Goal: Task Accomplishment & Management: Manage account settings

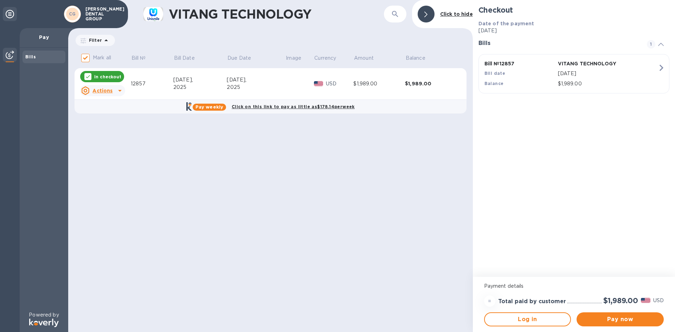
click at [100, 19] on p "CASTILLO DENTAL GROUP" at bounding box center [102, 14] width 35 height 15
click at [85, 16] on div "CASTILLO DENTAL GROUP" at bounding box center [102, 14] width 41 height 18
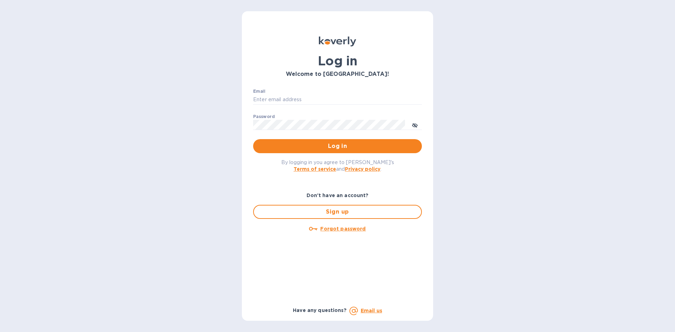
type input "info@vitangtechnology.com"
click at [351, 141] on button "Log in" at bounding box center [337, 146] width 169 height 14
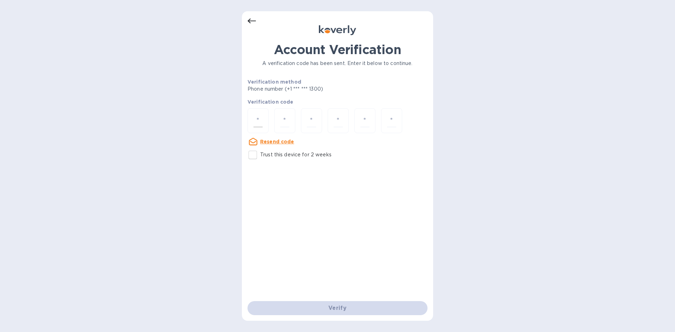
click at [265, 119] on div at bounding box center [257, 120] width 21 height 25
type input "5"
type input "1"
type input "9"
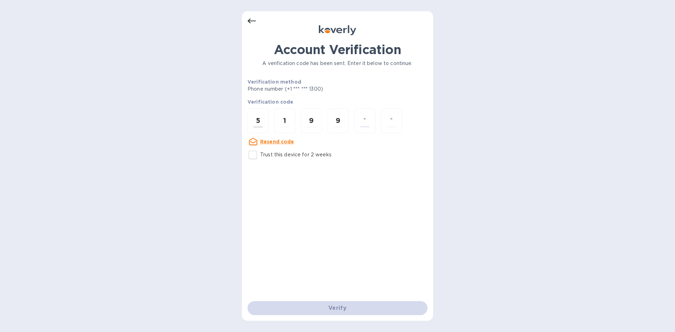
type input "8"
type input "2"
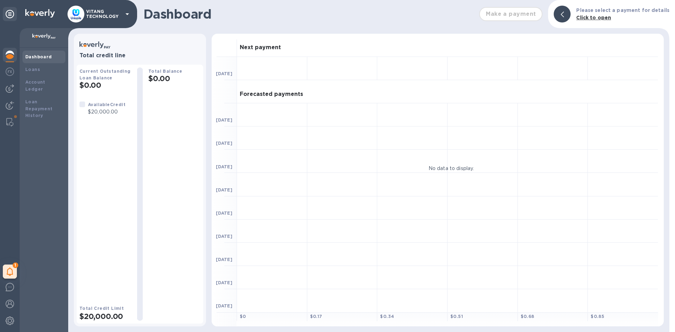
click at [124, 8] on div "VITANG TECHNOLOGY" at bounding box center [99, 14] width 64 height 17
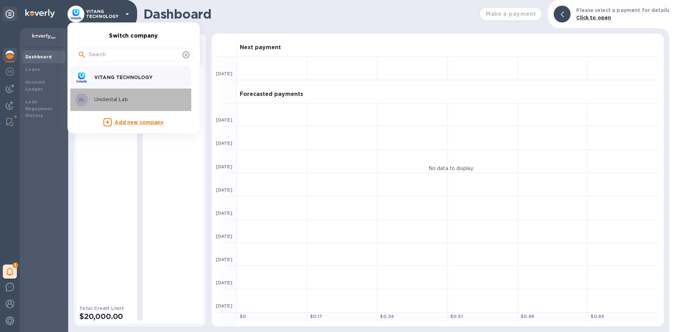
click at [124, 93] on div "UL Unidental Lab" at bounding box center [128, 99] width 110 height 17
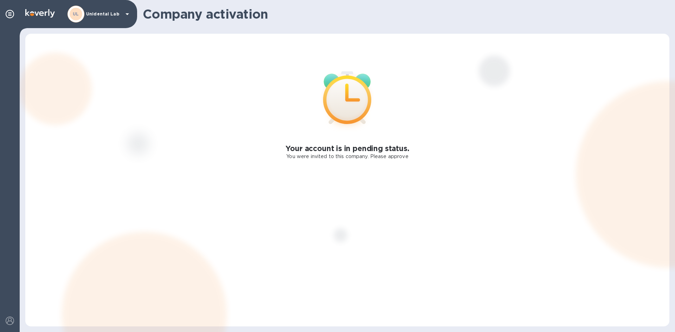
click at [268, 195] on div "Your account is in pending status. You were invited to this company. Please app…" at bounding box center [347, 180] width 644 height 293
click at [323, 156] on p "You were invited to this company. Please approve" at bounding box center [347, 156] width 122 height 7
click at [93, 18] on div "UL Unidental Lab" at bounding box center [99, 14] width 64 height 17
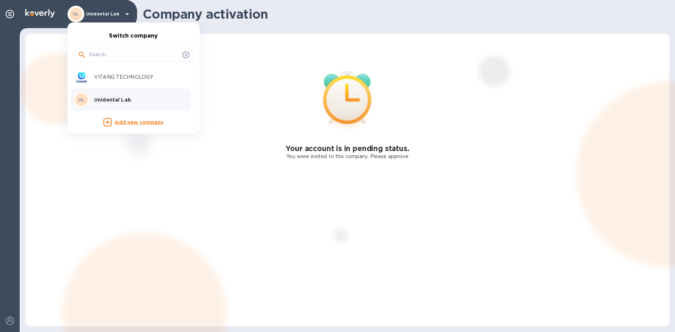
click at [122, 103] on div "UL Unidental Lab" at bounding box center [128, 99] width 110 height 17
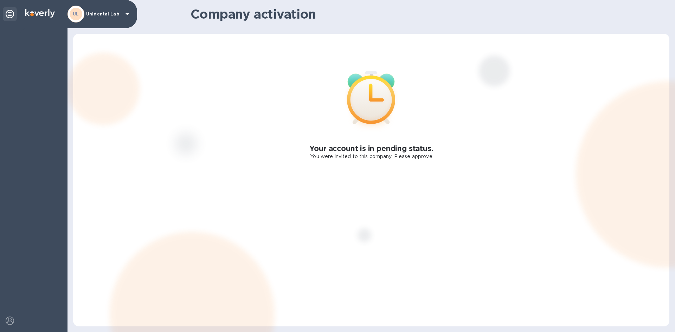
click at [15, 15] on div at bounding box center [10, 14] width 14 height 14
click at [10, 14] on icon at bounding box center [10, 14] width 8 height 8
click at [99, 16] on p "Unidental Lab" at bounding box center [103, 14] width 35 height 5
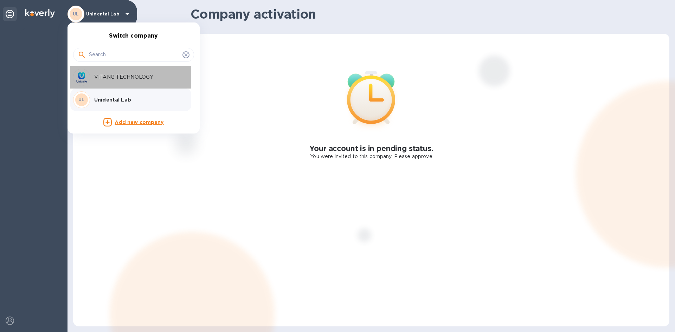
click at [119, 76] on p "VITANG TECHNOLOGY" at bounding box center [138, 76] width 89 height 7
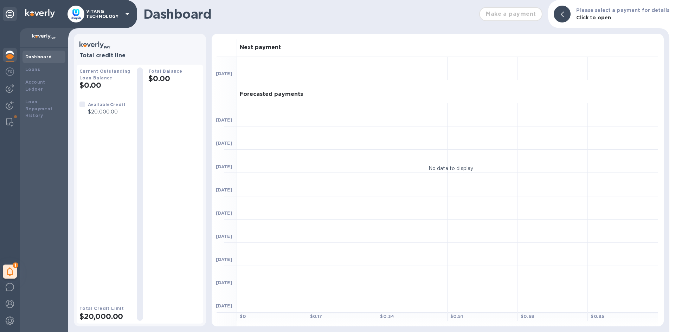
click at [123, 12] on icon at bounding box center [127, 14] width 8 height 8
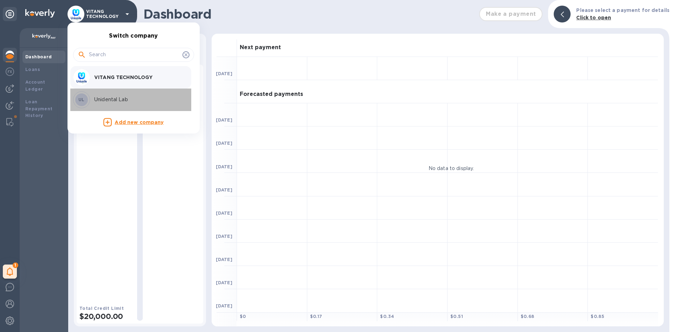
click at [89, 100] on div "UL" at bounding box center [81, 99] width 17 height 17
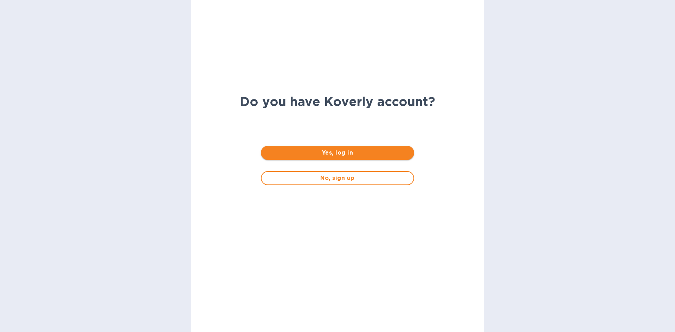
click at [336, 153] on span "Yes, log in" at bounding box center [337, 153] width 142 height 8
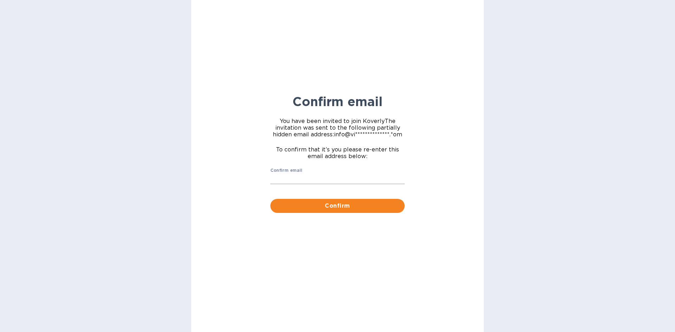
click at [328, 183] on input "Confirm email" at bounding box center [337, 179] width 134 height 11
type input "[EMAIL_ADDRESS][DOMAIN_NAME]"
click at [345, 205] on span "Confirm" at bounding box center [337, 206] width 123 height 8
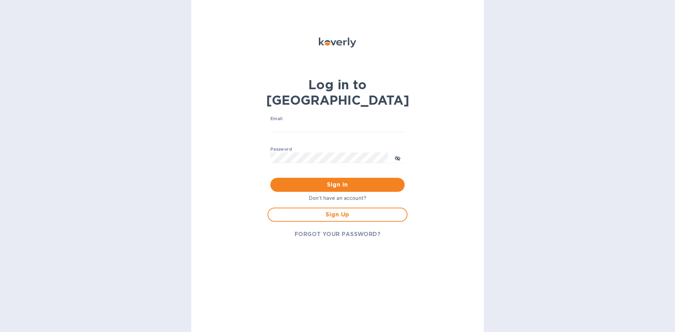
type input "[EMAIL_ADDRESS][DOMAIN_NAME]"
click at [341, 178] on button "Sign in" at bounding box center [337, 185] width 134 height 14
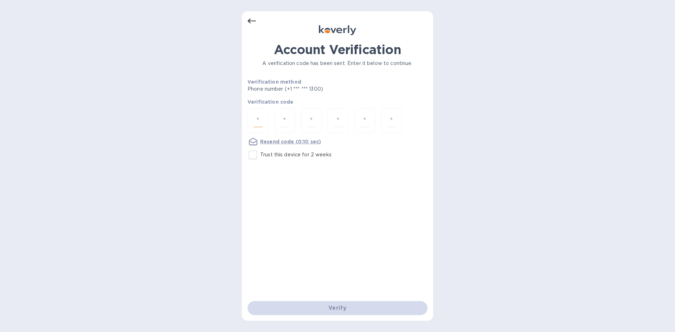
click at [257, 123] on input "number" at bounding box center [257, 120] width 9 height 13
click at [260, 122] on input "number" at bounding box center [257, 120] width 9 height 13
type input "1"
type input "7"
type input "0"
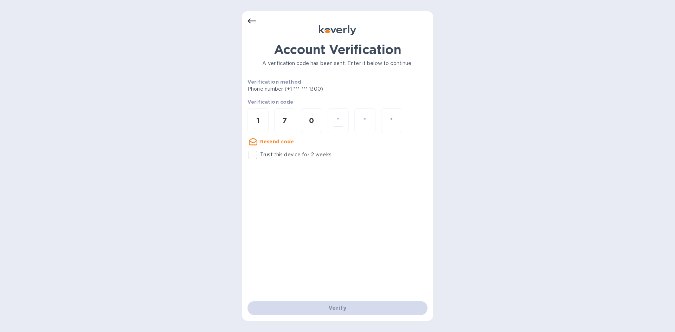
type input "0"
type input "3"
type input "0"
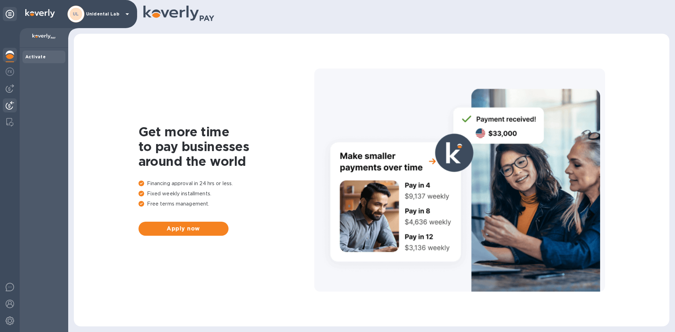
click at [11, 103] on img at bounding box center [10, 105] width 8 height 8
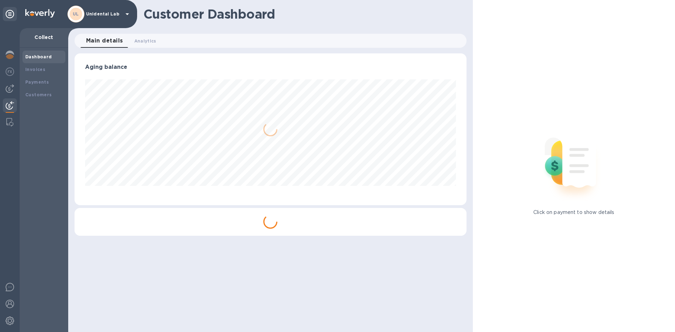
scroll to position [351180, 350942]
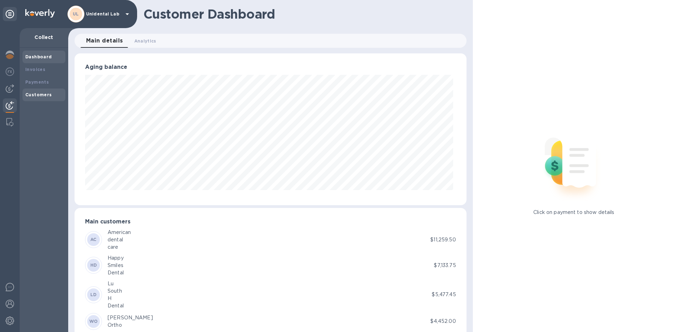
click at [44, 98] on div "Customers" at bounding box center [43, 94] width 37 height 7
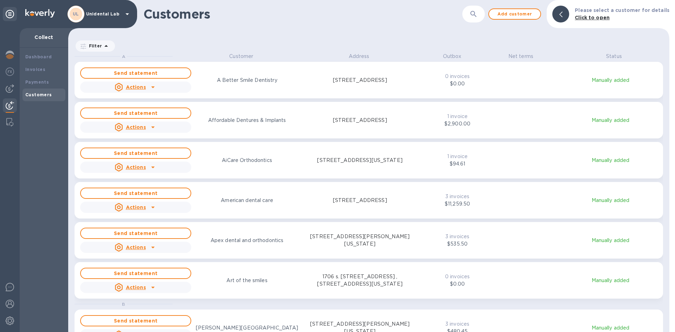
scroll to position [274, 598]
click at [468, 15] on div "​" at bounding box center [473, 14] width 22 height 17
click at [470, 13] on button "button" at bounding box center [473, 14] width 17 height 17
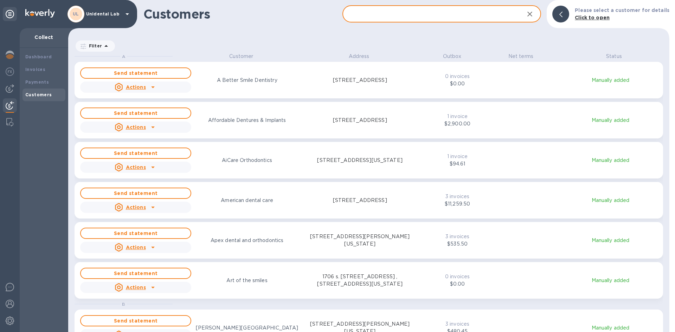
click at [435, 14] on input "text" at bounding box center [430, 14] width 176 height 17
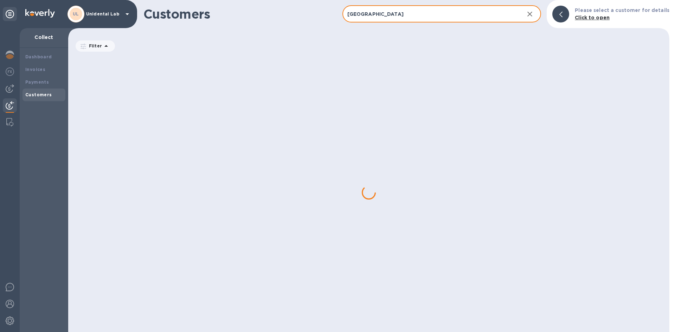
type input "twin city"
click at [409, 199] on div "grid" at bounding box center [371, 192] width 594 height 279
click at [13, 102] on img at bounding box center [10, 105] width 8 height 8
click at [37, 93] on b "Customers" at bounding box center [38, 94] width 27 height 5
click at [39, 96] on b "Customers" at bounding box center [38, 94] width 27 height 5
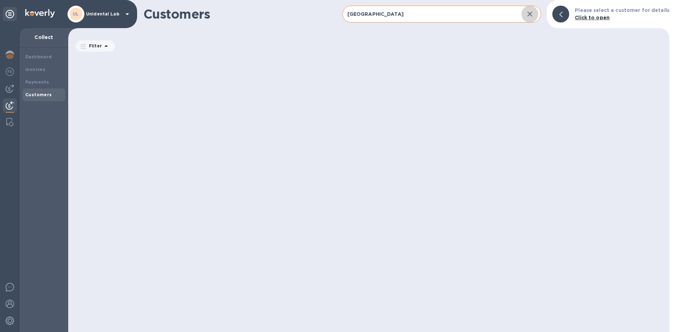
click at [534, 13] on icon "button" at bounding box center [529, 14] width 8 height 8
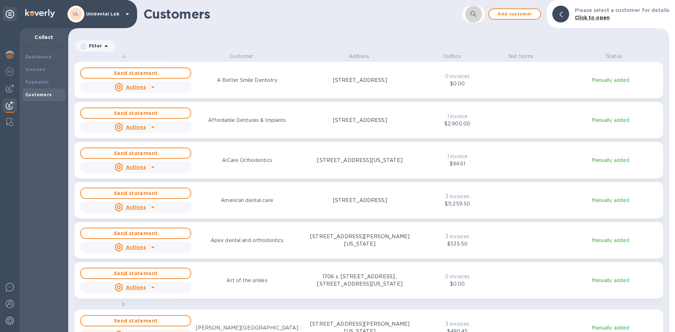
click at [476, 13] on icon "button" at bounding box center [473, 14] width 8 height 8
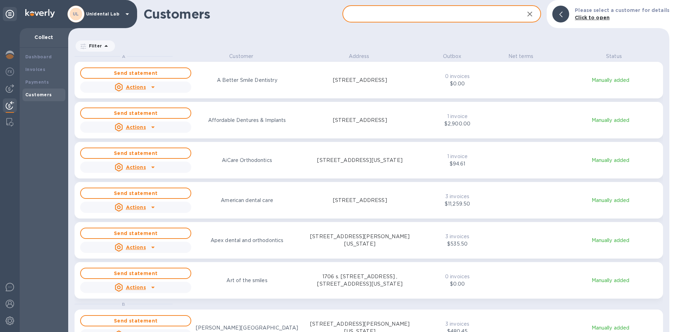
click at [443, 14] on input "text" at bounding box center [430, 14] width 176 height 17
type input "a"
click at [294, 203] on div "American dental care" at bounding box center [247, 200] width 114 height 10
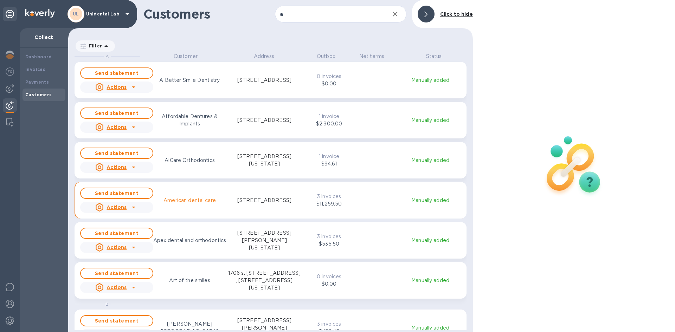
scroll to position [274, 401]
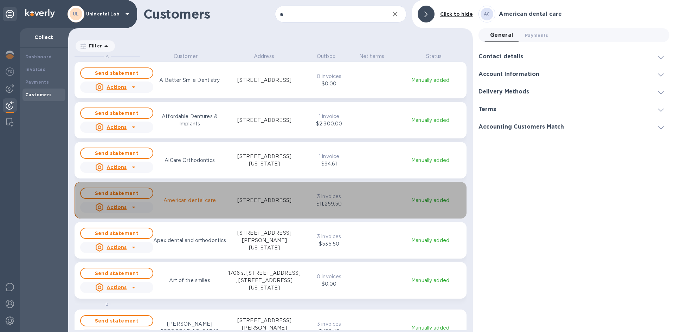
click at [365, 202] on div "Send statement Actions American dental care 60 Wolf Creek Blvd, Dover, DE 19901…" at bounding box center [270, 200] width 383 height 28
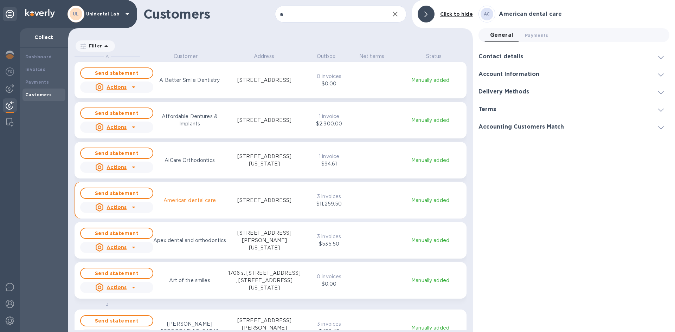
click at [413, 203] on p "Manually added" at bounding box center [430, 200] width 64 height 7
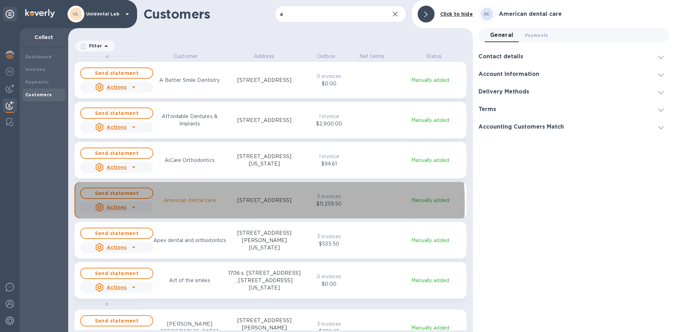
click at [129, 204] on icon "grid" at bounding box center [133, 207] width 8 height 8
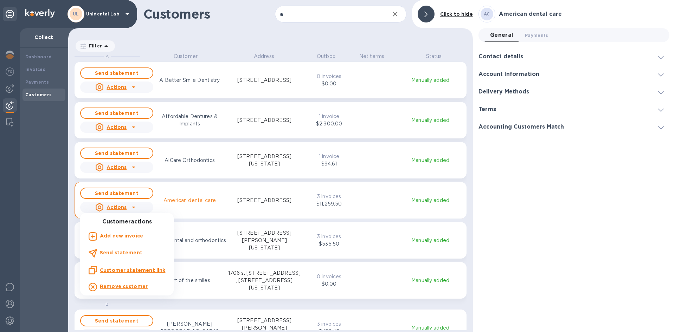
click at [230, 207] on div at bounding box center [337, 166] width 675 height 332
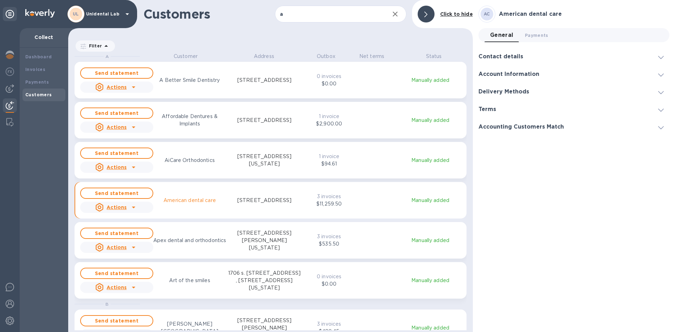
click at [254, 201] on p "60 Wolf Creek Blvd, Dover, DE 19901 US" at bounding box center [264, 200] width 54 height 7
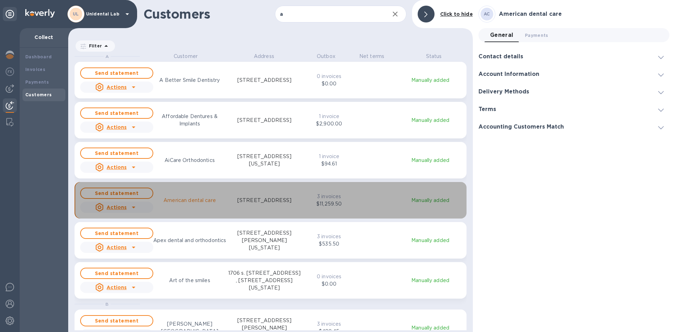
click at [283, 197] on p "60 Wolf Creek Blvd, Dover, DE 19901 US" at bounding box center [264, 200] width 54 height 7
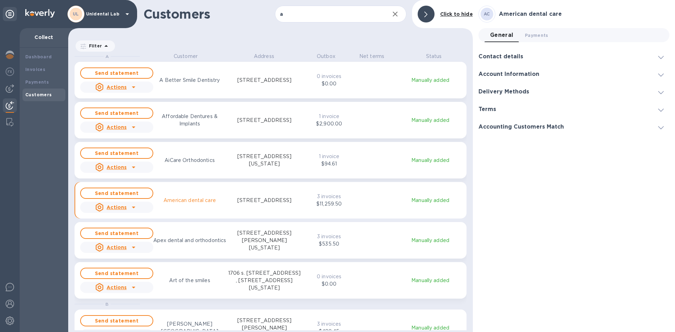
click at [433, 202] on p "Manually added" at bounding box center [430, 200] width 64 height 7
click at [122, 190] on span "Send statement" at bounding box center [116, 193] width 60 height 8
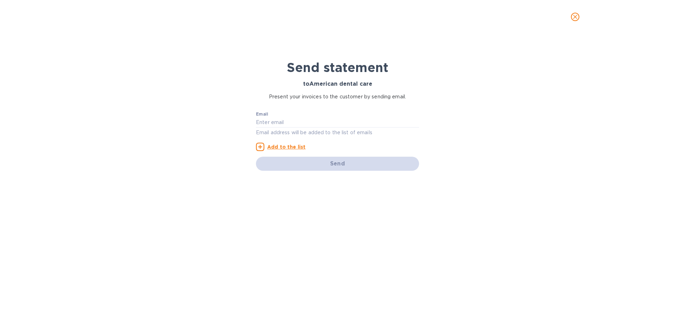
click at [575, 19] on icon "close" at bounding box center [574, 16] width 7 height 7
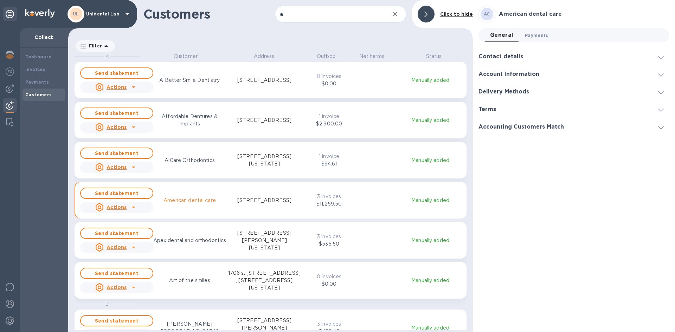
click at [528, 33] on span "Payments 0" at bounding box center [537, 35] width 24 height 7
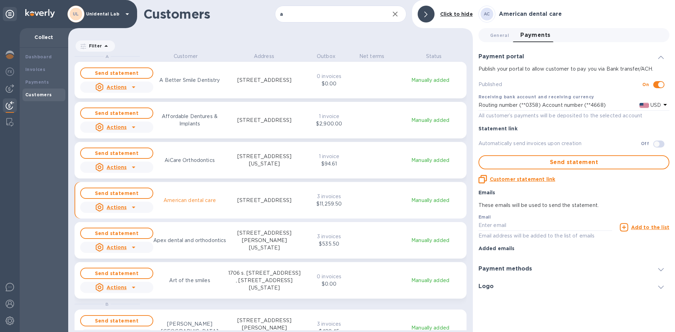
click at [356, 198] on div "Send statement Actions American dental care 60 Wolf Creek Blvd, Dover, DE 19901…" at bounding box center [270, 200] width 383 height 28
click at [431, 200] on p "Manually added" at bounding box center [430, 200] width 64 height 7
click at [206, 202] on p "American dental care" at bounding box center [189, 200] width 52 height 7
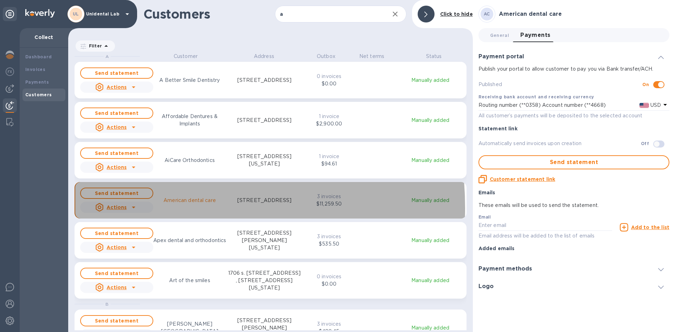
click at [134, 208] on icon "grid" at bounding box center [133, 207] width 8 height 8
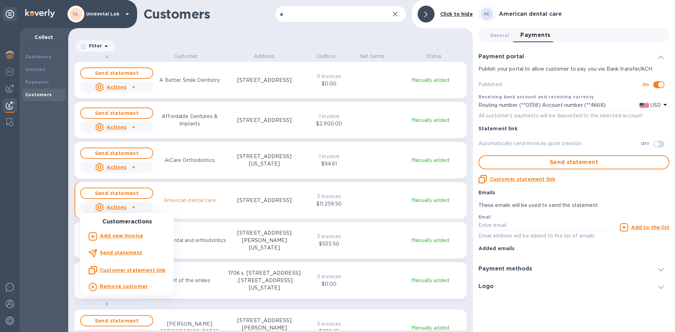
click at [136, 240] on div "Add new invoice" at bounding box center [121, 236] width 46 height 11
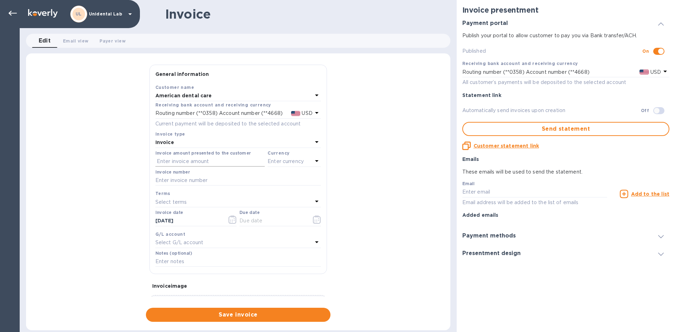
click at [184, 161] on input "text" at bounding box center [209, 161] width 109 height 11
type input "4,279"
type input "1482"
click at [312, 163] on icon at bounding box center [316, 161] width 8 height 8
click at [207, 180] on div "USD" at bounding box center [225, 179] width 57 height 10
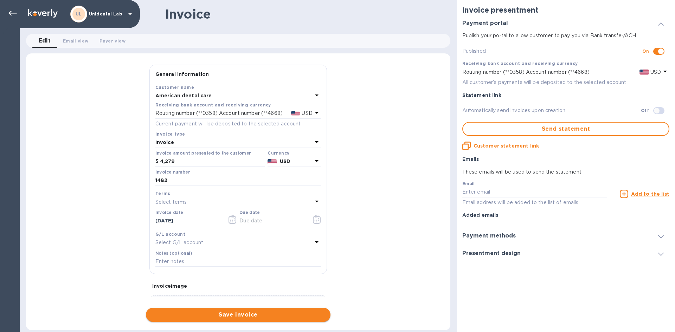
click at [273, 316] on span "Save invoice" at bounding box center [237, 315] width 173 height 8
click at [317, 220] on icon "button" at bounding box center [317, 219] width 8 height 8
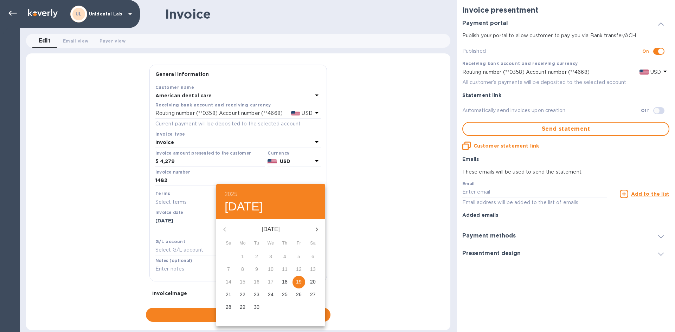
click at [297, 284] on p "19" at bounding box center [299, 281] width 6 height 7
type input "09/19/2025"
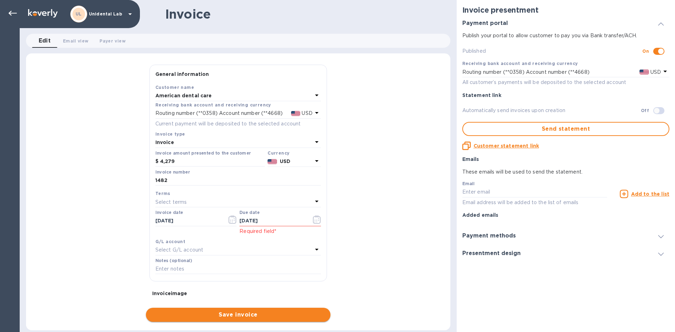
click at [270, 317] on span "Save invoice" at bounding box center [237, 315] width 173 height 8
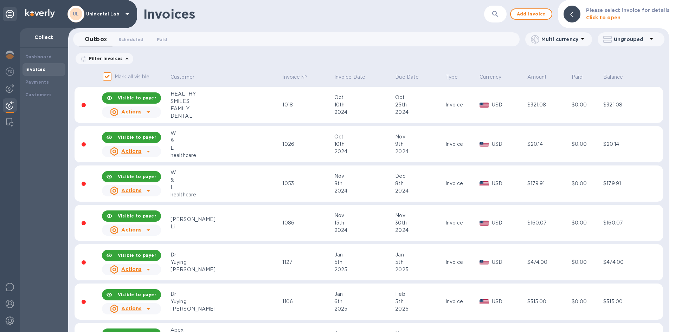
click at [496, 17] on icon "button" at bounding box center [495, 14] width 8 height 8
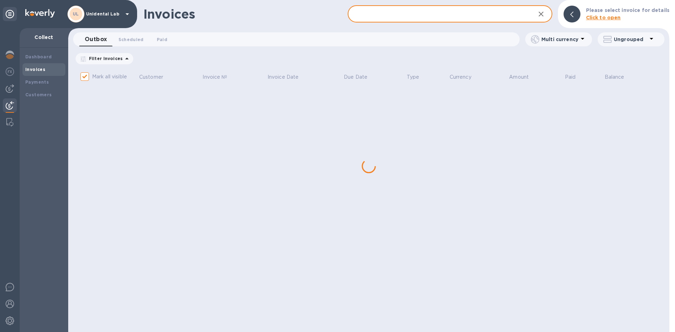
click at [399, 15] on input "text" at bounding box center [438, 14] width 182 height 17
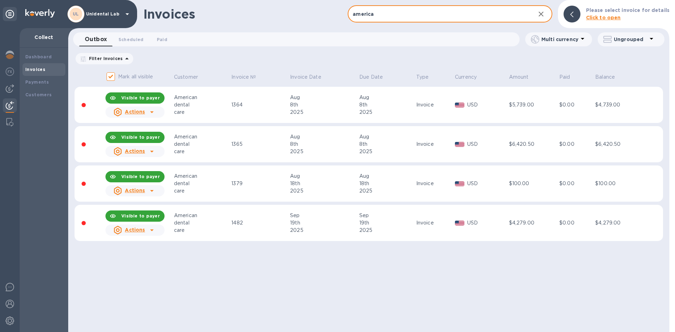
type input "america"
click at [390, 147] on div "8th" at bounding box center [386, 144] width 55 height 7
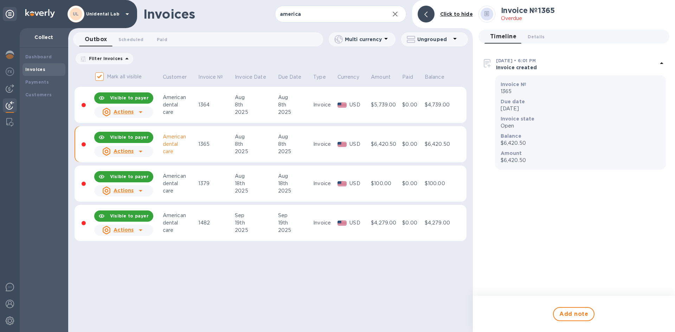
click at [430, 275] on div "Invoices america ​ Add invoice Click to hide Outbox 0 Scheduled 0 Paid 0 Multi …" at bounding box center [270, 166] width 404 height 332
drag, startPoint x: 431, startPoint y: 275, endPoint x: 467, endPoint y: 78, distance: 200.6
click at [432, 266] on div "Invoices america ​ Add invoice Click to hide Outbox 0 Scheduled 0 Paid 0 Multi …" at bounding box center [270, 166] width 404 height 332
click at [430, 14] on div at bounding box center [425, 14] width 17 height 17
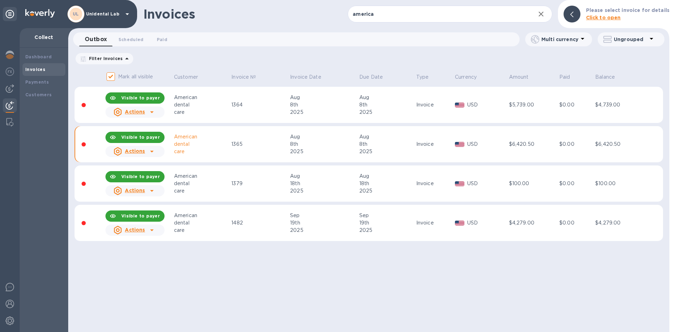
click at [586, 150] on td "$0.00" at bounding box center [576, 144] width 36 height 37
click at [184, 155] on td "American dental care" at bounding box center [201, 144] width 57 height 37
drag, startPoint x: 181, startPoint y: 146, endPoint x: 165, endPoint y: 145, distance: 15.8
click at [181, 146] on div "dental" at bounding box center [201, 144] width 55 height 7
click at [147, 138] on b "Visible to payer" at bounding box center [140, 137] width 39 height 5
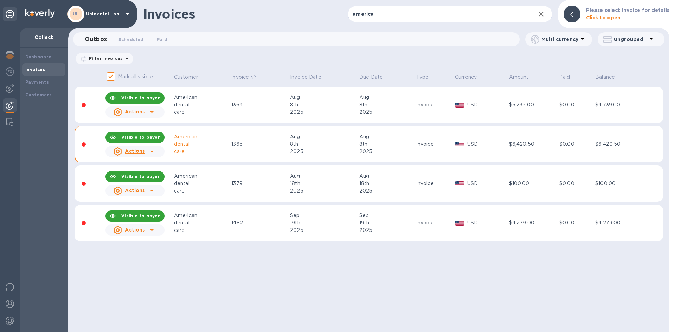
checkbox input "false"
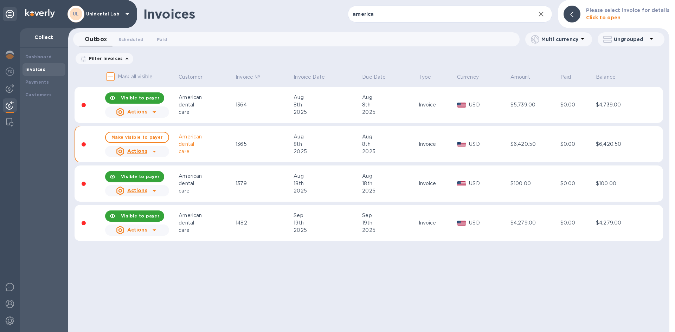
click at [157, 152] on div at bounding box center [154, 151] width 11 height 11
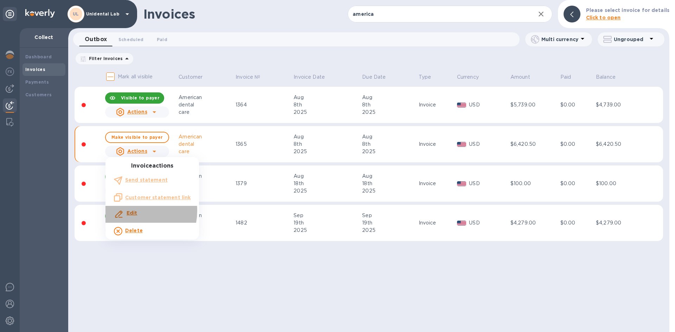
click at [130, 211] on b "Edit" at bounding box center [131, 213] width 11 height 6
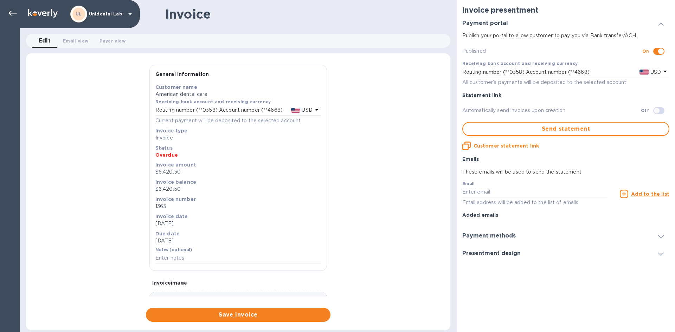
click at [176, 190] on p "$6,420.50" at bounding box center [237, 189] width 165 height 7
click at [210, 196] on p "Invoice number" at bounding box center [237, 199] width 165 height 7
click at [176, 193] on div "Invoice balance $6,420.50" at bounding box center [238, 185] width 168 height 17
click at [177, 193] on p "$6,420.50" at bounding box center [237, 189] width 165 height 7
click at [179, 171] on p "$6,420.50" at bounding box center [237, 171] width 165 height 7
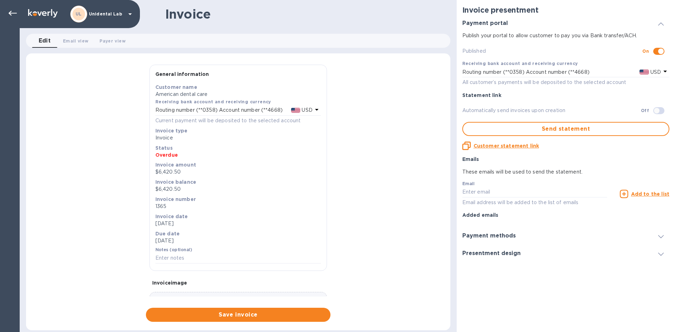
click at [175, 178] on p "Invoice balance" at bounding box center [237, 181] width 165 height 7
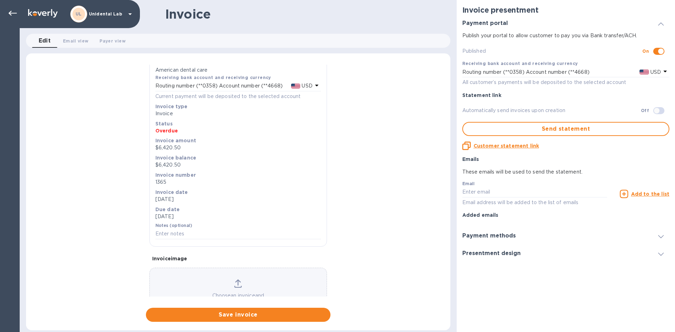
scroll to position [66, 0]
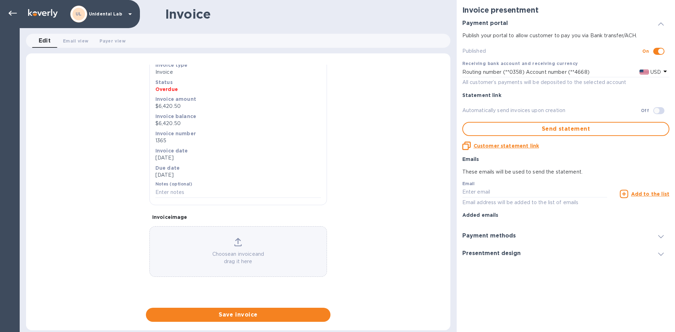
click at [597, 234] on div "Payment methods" at bounding box center [565, 236] width 207 height 18
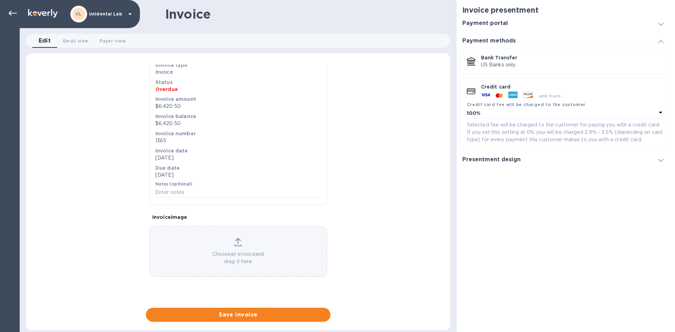
click at [570, 30] on div "Payment portal" at bounding box center [565, 23] width 207 height 18
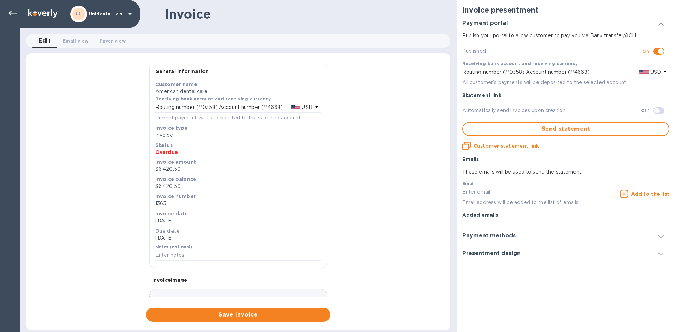
scroll to position [0, 0]
click at [216, 155] on p "Overdue" at bounding box center [237, 154] width 165 height 7
click at [40, 42] on span "Edit 0" at bounding box center [45, 41] width 12 height 10
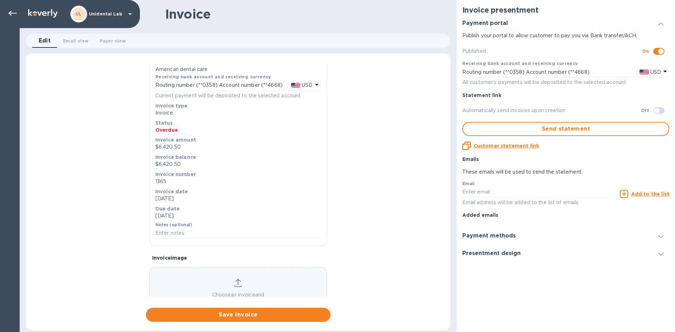
scroll to position [66, 0]
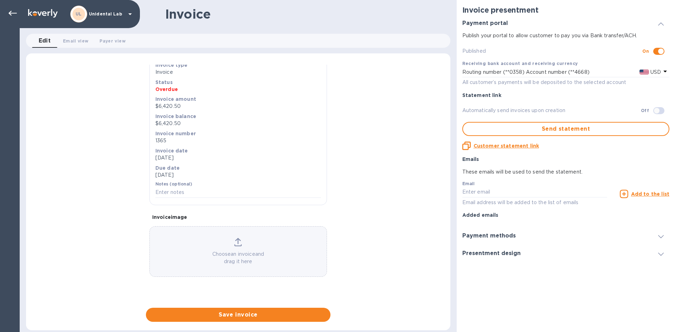
drag, startPoint x: 179, startPoint y: 190, endPoint x: 179, endPoint y: 183, distance: 7.4
click at [179, 190] on input "text" at bounding box center [237, 192] width 165 height 11
click at [179, 182] on label "Notes (optional)" at bounding box center [173, 184] width 37 height 4
click at [183, 164] on div "Due date Aug 8th 2025" at bounding box center [238, 171] width 168 height 17
click at [182, 142] on p "1365" at bounding box center [237, 140] width 165 height 7
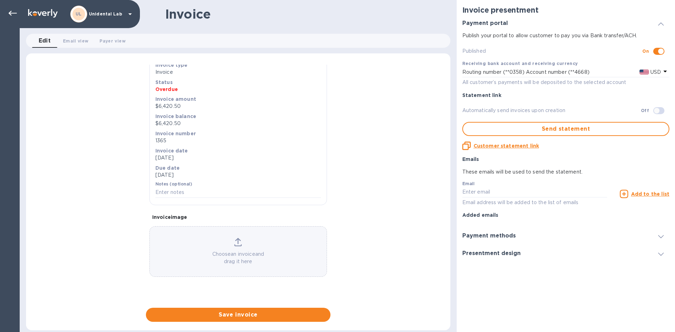
click at [177, 108] on p "$6,420.50" at bounding box center [237, 106] width 165 height 7
click at [179, 106] on p "$6,420.50" at bounding box center [237, 106] width 165 height 7
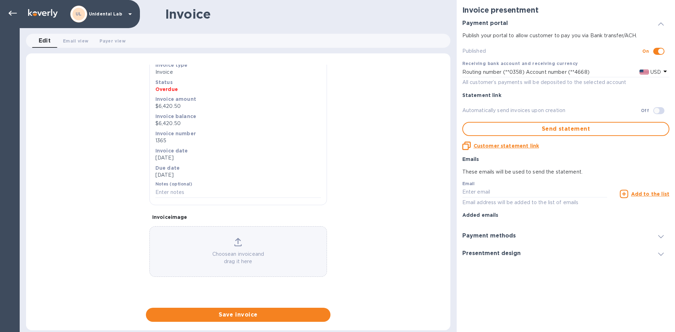
click at [186, 106] on p "$6,420.50" at bounding box center [237, 106] width 165 height 7
click at [181, 104] on p "$6,420.50" at bounding box center [237, 106] width 165 height 7
drag, startPoint x: 182, startPoint y: 115, endPoint x: 183, endPoint y: 121, distance: 5.7
click at [183, 121] on div "Invoice balance $6,420.50" at bounding box center [237, 120] width 165 height 14
click at [183, 123] on p "$6,420.50" at bounding box center [237, 123] width 165 height 7
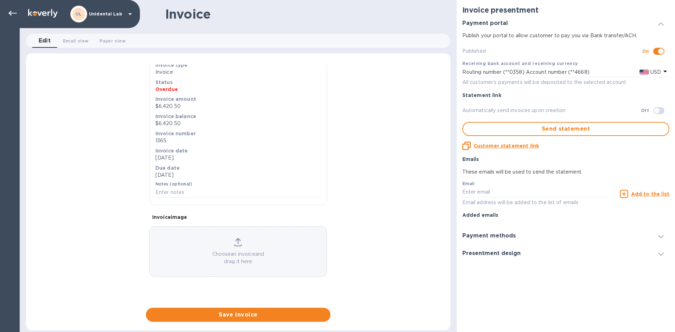
click at [186, 124] on p "$6,420.50" at bounding box center [237, 123] width 165 height 7
click at [666, 24] on div at bounding box center [660, 23] width 17 height 7
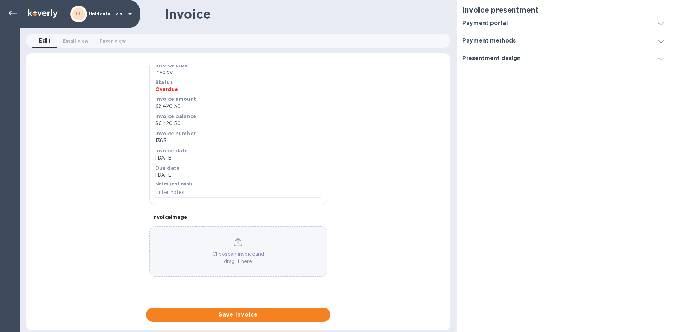
click at [260, 71] on p "Invoice" at bounding box center [237, 72] width 165 height 7
click at [15, 16] on icon at bounding box center [12, 13] width 8 height 8
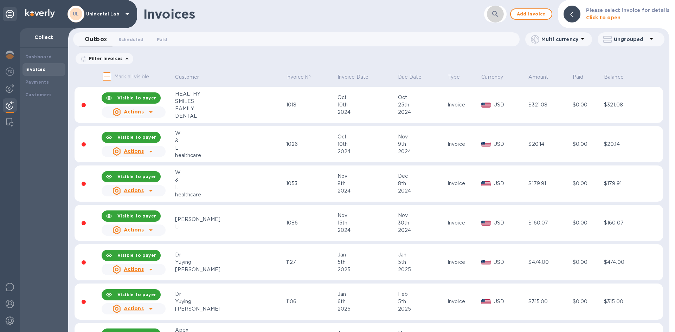
click at [496, 17] on icon "button" at bounding box center [495, 14] width 8 height 8
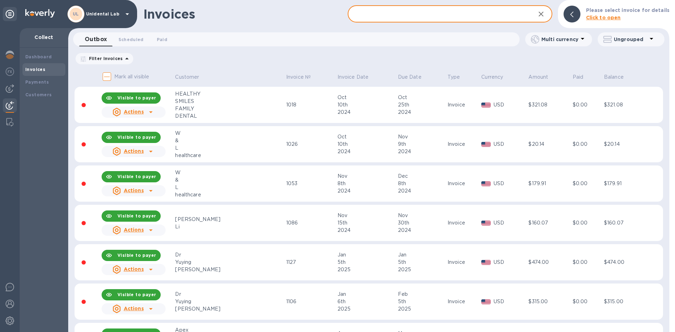
click at [493, 17] on input "text" at bounding box center [438, 14] width 182 height 17
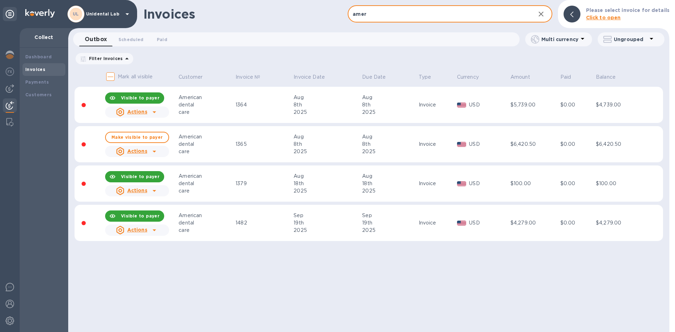
type input "amer"
click at [152, 151] on icon at bounding box center [154, 152] width 4 height 2
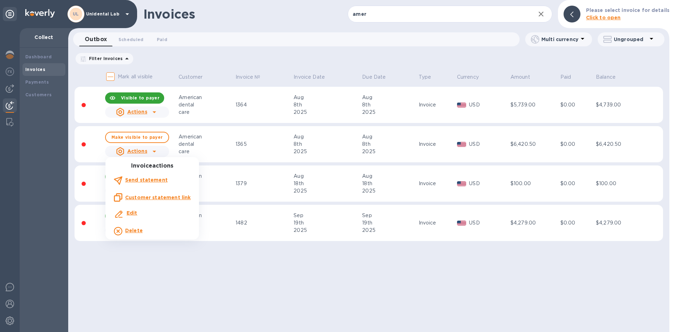
click at [136, 233] on p "Delete" at bounding box center [134, 230] width 18 height 7
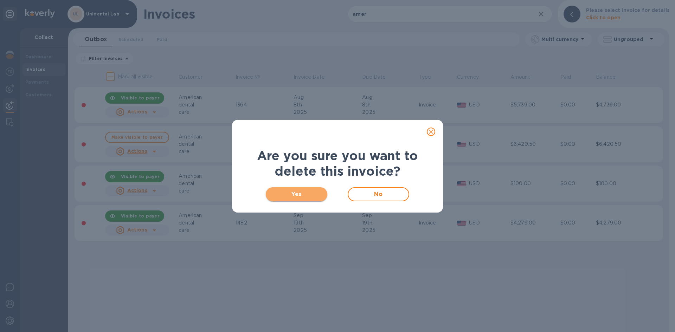
click at [315, 191] on span "Yes" at bounding box center [296, 194] width 50 height 8
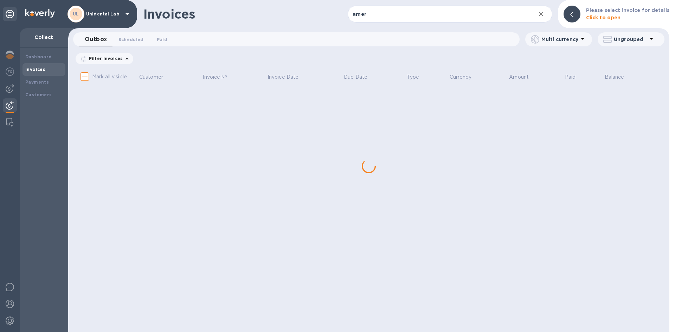
checkbox input "true"
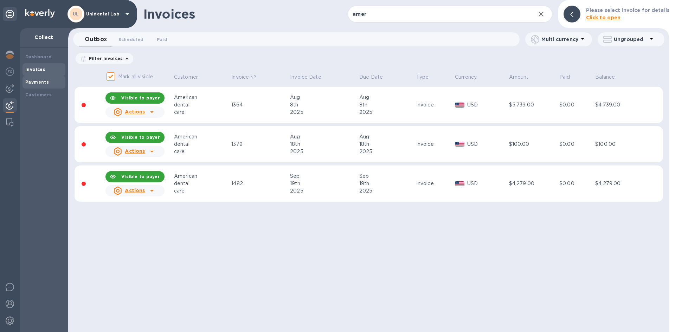
click at [45, 79] on b "Payments" at bounding box center [37, 81] width 24 height 5
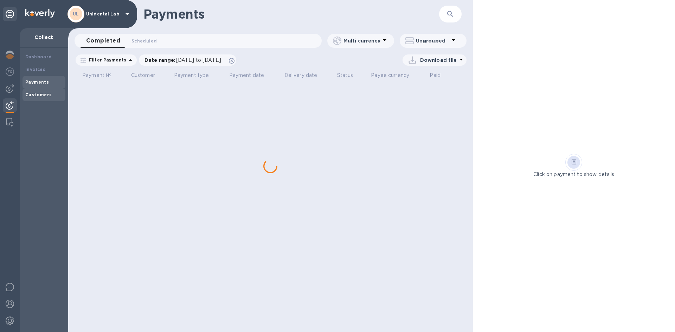
click at [52, 93] on div "Customers" at bounding box center [43, 94] width 37 height 7
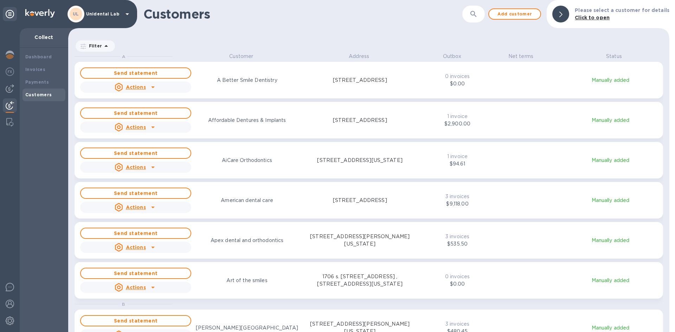
scroll to position [274, 598]
click at [43, 69] on b "Invoices" at bounding box center [35, 69] width 20 height 5
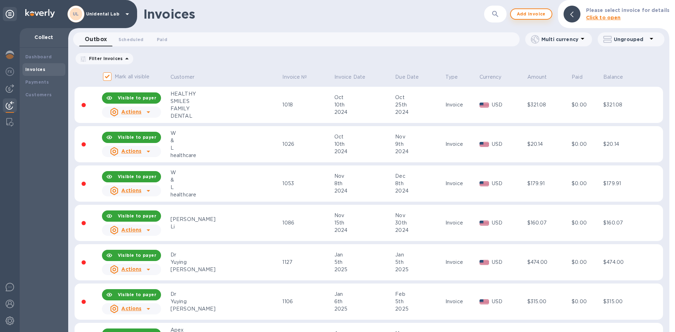
click at [531, 14] on span "Add invoice" at bounding box center [531, 14] width 30 height 8
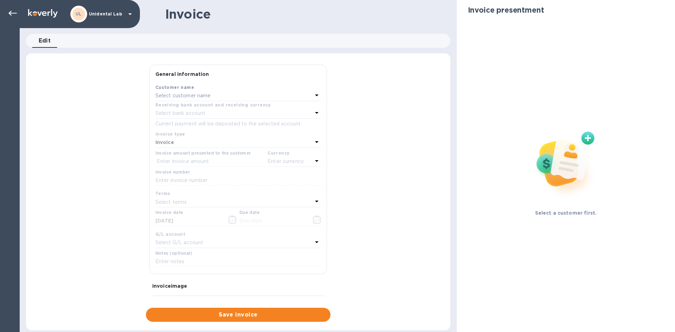
click at [188, 109] on div "Select bank account" at bounding box center [233, 114] width 157 height 10
click at [11, 13] on icon at bounding box center [12, 13] width 8 height 5
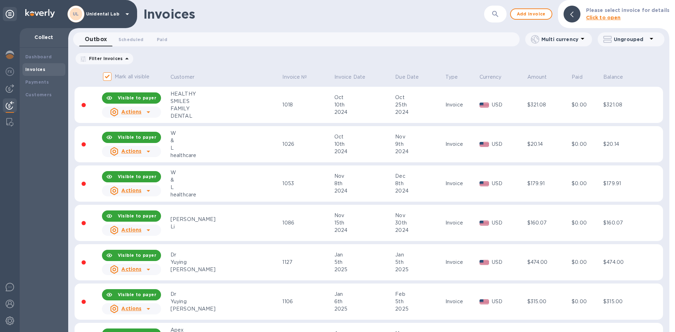
click at [438, 40] on div "Outbox 0 Scheduled 0 Paid 0" at bounding box center [299, 39] width 440 height 14
click at [497, 14] on icon "button" at bounding box center [495, 14] width 8 height 8
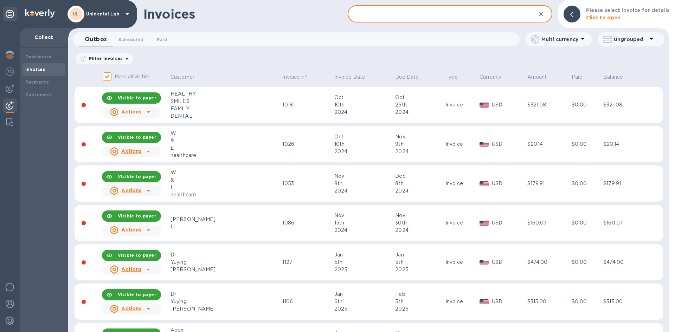
click at [445, 17] on input "text" at bounding box center [438, 14] width 182 height 17
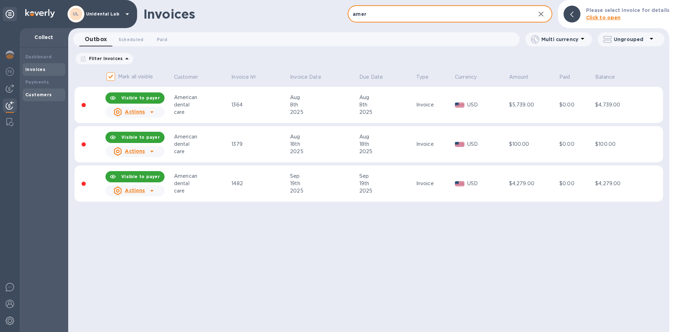
type input "amer"
click at [39, 93] on b "Customers" at bounding box center [38, 94] width 27 height 5
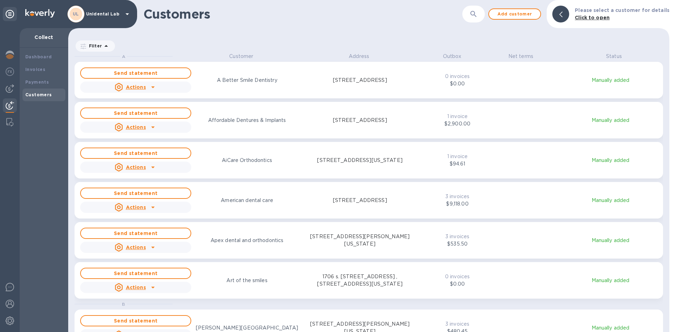
scroll to position [274, 598]
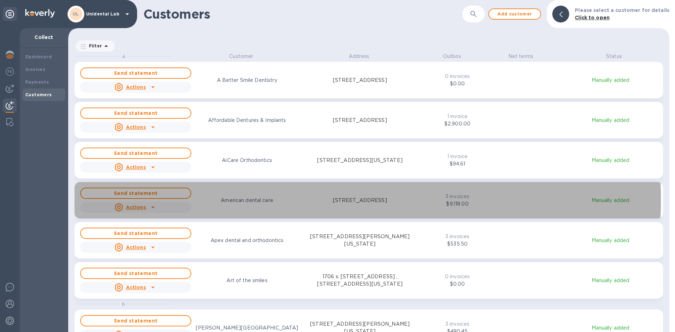
click at [262, 200] on p "American dental care" at bounding box center [247, 200] width 52 height 7
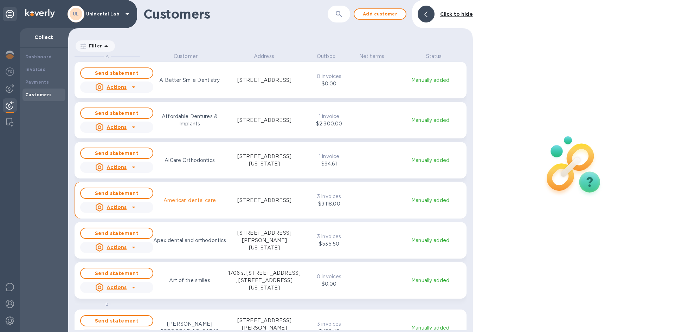
scroll to position [274, 401]
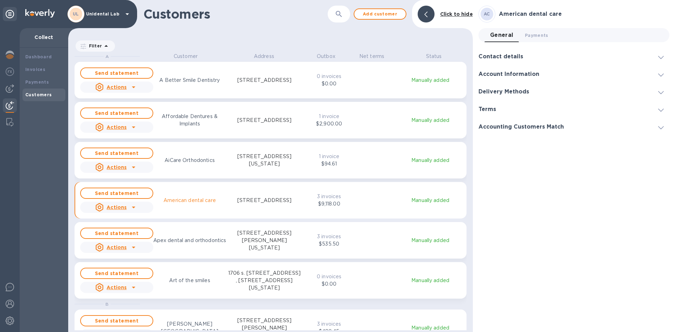
click at [131, 205] on icon "grid" at bounding box center [133, 207] width 8 height 8
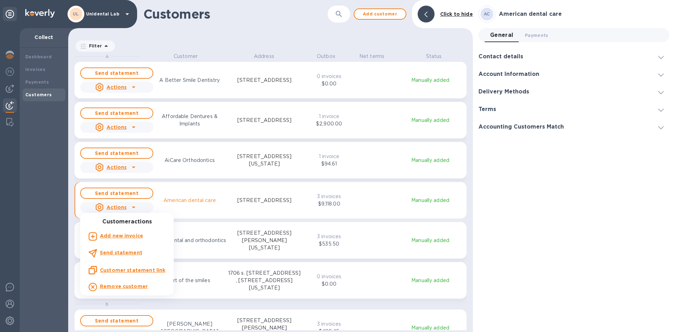
click at [134, 233] on b "Add new invoice" at bounding box center [121, 236] width 43 height 6
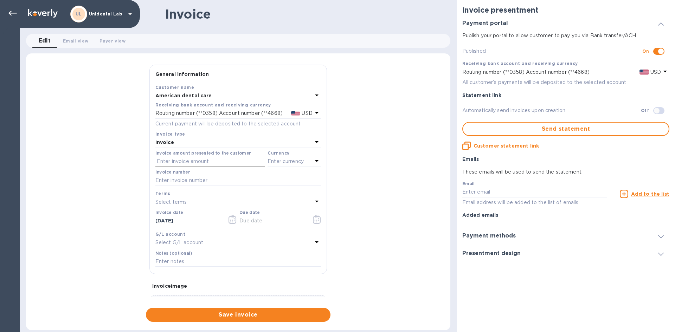
click at [193, 160] on input "text" at bounding box center [209, 161] width 109 height 11
type input "5,420"
click at [293, 158] on p "Enter currency" at bounding box center [285, 161] width 36 height 7
click at [220, 183] on div "USD" at bounding box center [225, 179] width 57 height 10
click at [220, 183] on input "text" at bounding box center [237, 180] width 165 height 11
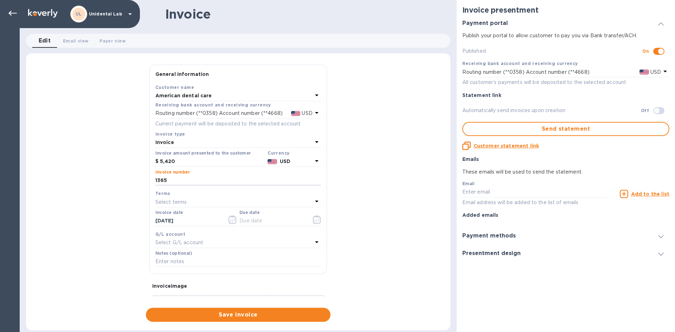
type input "1365"
click at [220, 193] on div "Terms" at bounding box center [237, 193] width 165 height 7
click at [220, 198] on div "Select terms" at bounding box center [233, 202] width 157 height 10
click at [220, 198] on div "Terms NET 30 NET 60 1/10 NET 60 2/10 NET 60 Create new" at bounding box center [237, 254] width 165 height 115
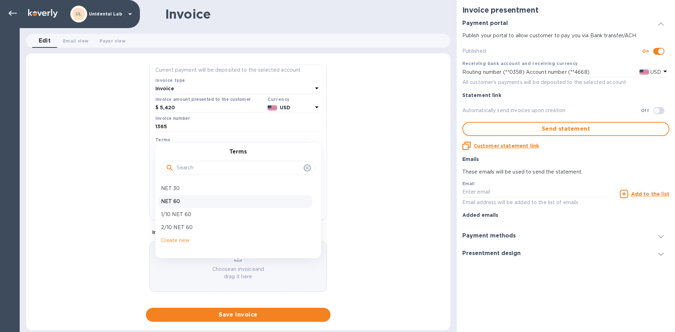
scroll to position [58, 0]
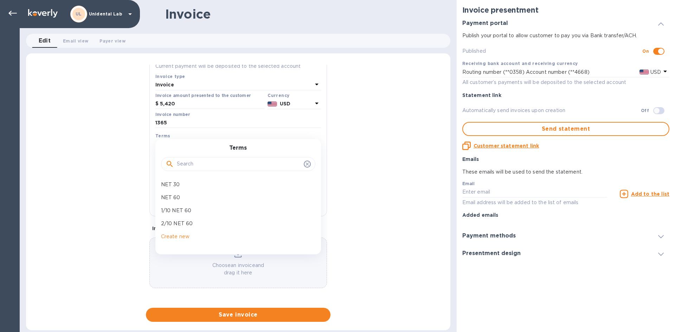
click at [122, 196] on div "General information Save Customer name American dental care Receiving bank acco…" at bounding box center [238, 193] width 424 height 257
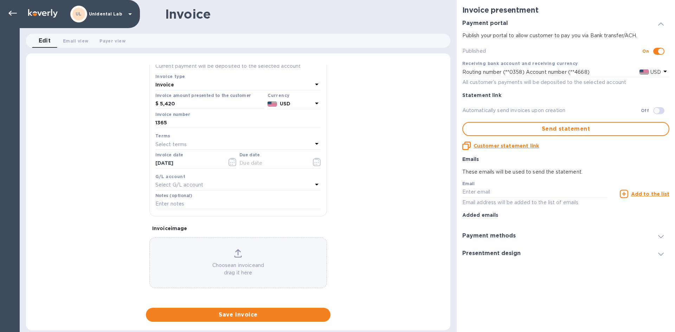
click at [248, 157] on label "Due date" at bounding box center [249, 155] width 20 height 4
click at [316, 163] on icon "button" at bounding box center [316, 162] width 1 height 1
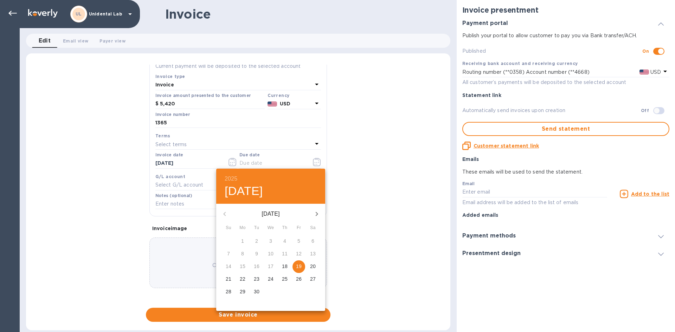
click at [299, 267] on p "19" at bounding box center [299, 266] width 6 height 7
type input "09/19/2025"
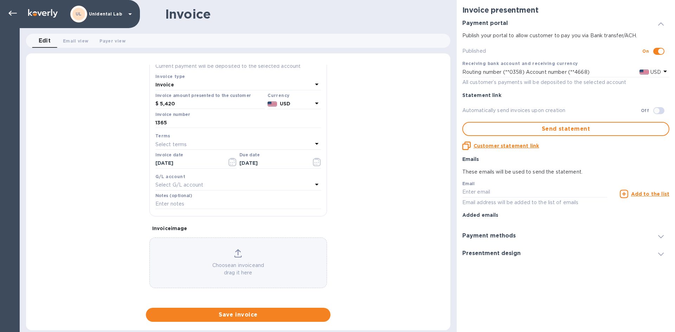
click at [110, 196] on div "General information Save Customer name American dental care Receiving bank acco…" at bounding box center [238, 193] width 424 height 257
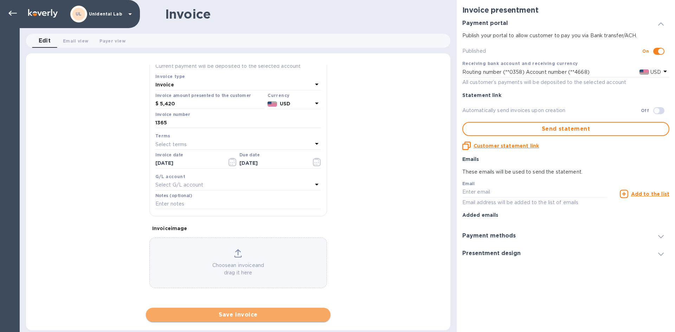
click at [237, 317] on span "Save invoice" at bounding box center [237, 315] width 173 height 8
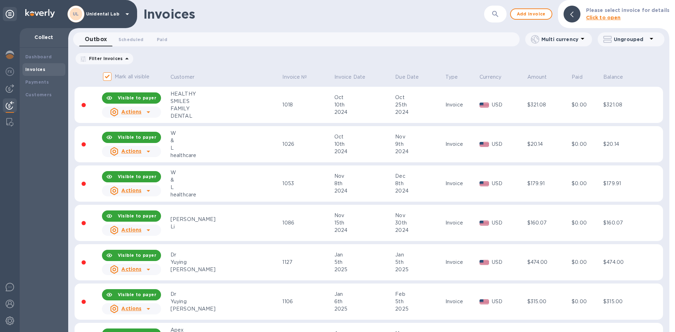
click at [490, 13] on button "button" at bounding box center [495, 14] width 17 height 17
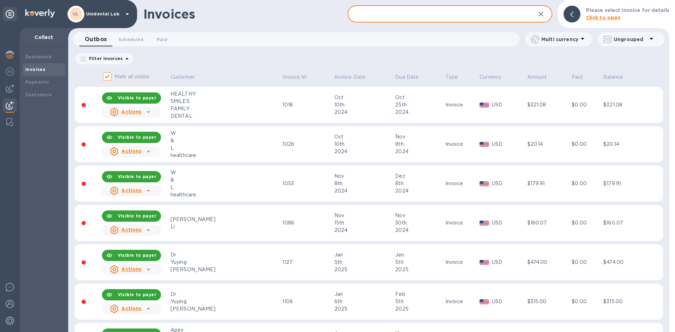
click at [412, 13] on input "text" at bounding box center [438, 14] width 182 height 17
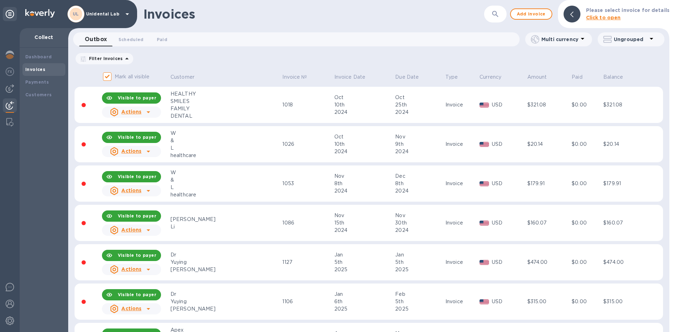
click at [275, 47] on div "Outbox 0 Scheduled 0 Paid 0 Multi currency Ungrouped" at bounding box center [369, 40] width 604 height 17
click at [499, 17] on icon "button" at bounding box center [495, 14] width 8 height 8
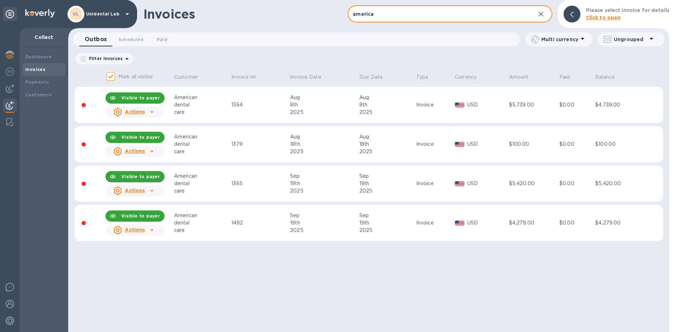
type input "america"
click at [497, 51] on div "Invoices america ​ Add invoice Please select invoice for details Click to open …" at bounding box center [368, 166] width 601 height 332
click at [132, 112] on u "Actions" at bounding box center [135, 112] width 20 height 6
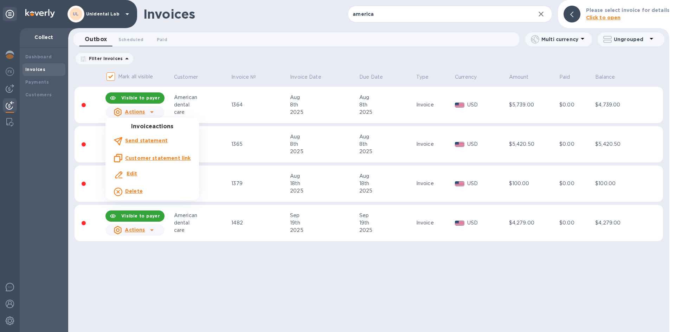
click at [210, 76] on div at bounding box center [337, 166] width 675 height 332
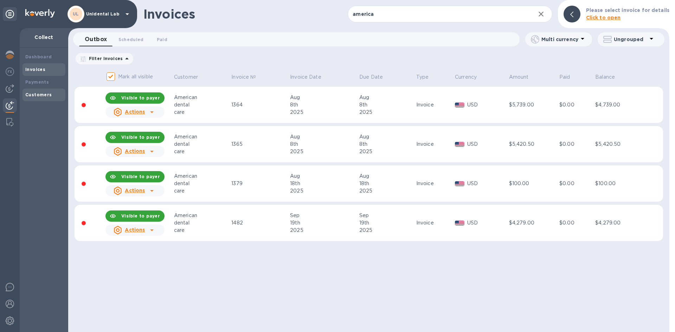
click at [45, 94] on b "Customers" at bounding box center [38, 94] width 27 height 5
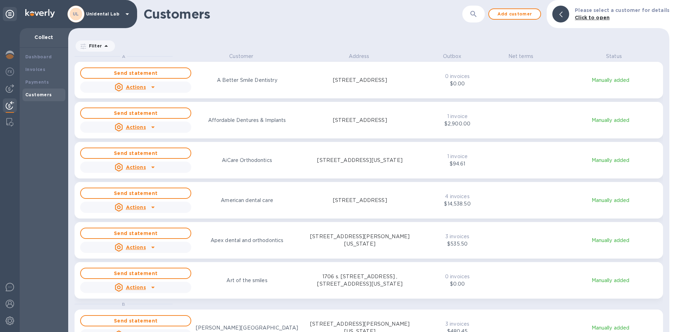
scroll to position [274, 598]
click at [275, 200] on div "American dental care" at bounding box center [247, 200] width 114 height 10
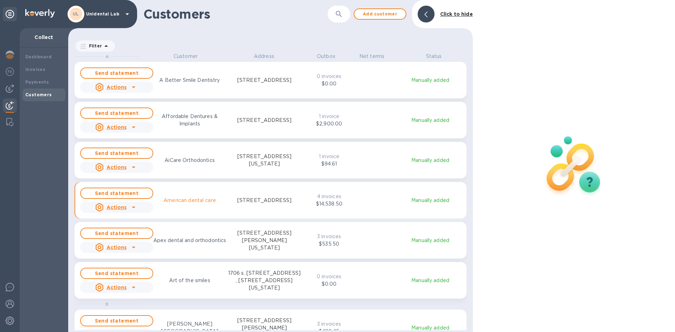
scroll to position [6, 3]
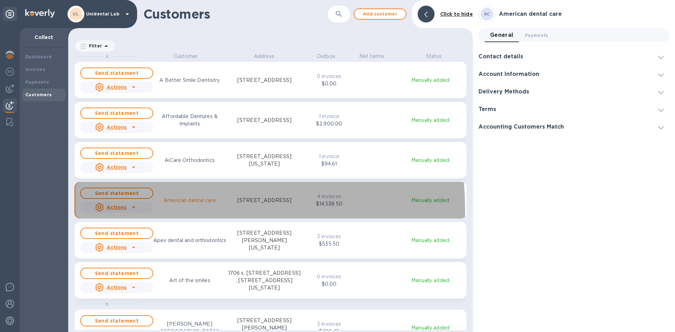
click at [122, 210] on p "Actions" at bounding box center [116, 207] width 20 height 7
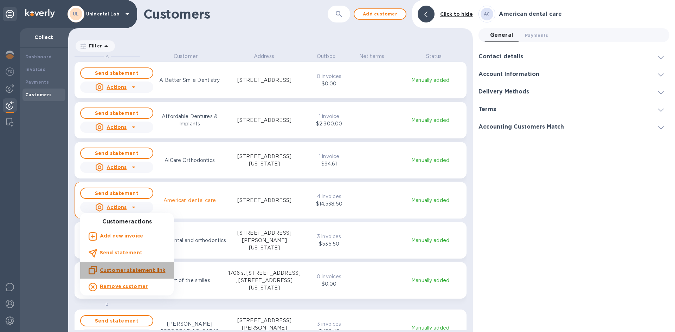
click at [130, 273] on u "Customer statement link" at bounding box center [132, 270] width 65 height 6
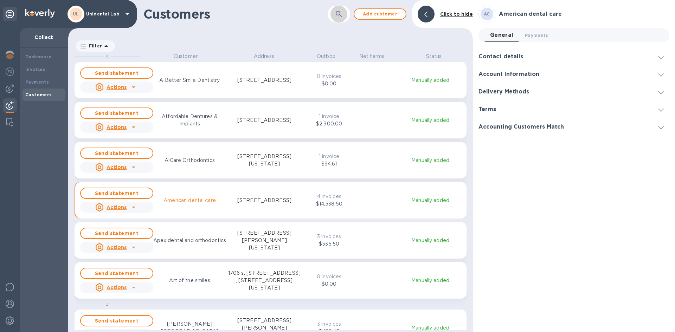
click at [337, 15] on icon "button" at bounding box center [339, 14] width 6 height 6
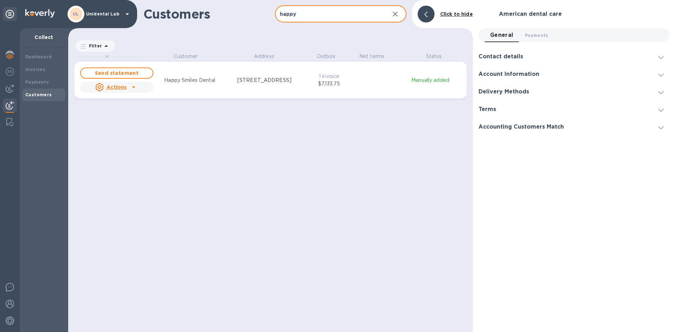
scroll to position [274, 401]
type input "happy"
click at [130, 90] on icon "grid" at bounding box center [133, 87] width 8 height 8
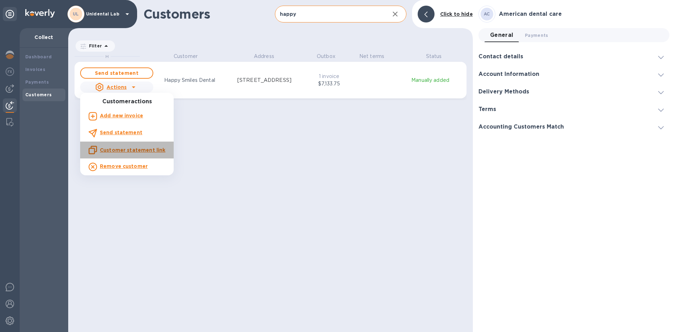
click at [132, 150] on u "Customer statement link" at bounding box center [132, 150] width 65 height 6
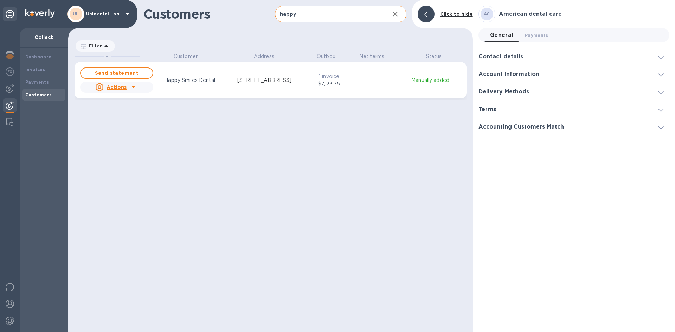
drag, startPoint x: 410, startPoint y: 182, endPoint x: 417, endPoint y: 157, distance: 26.6
click at [412, 177] on div "H Customer Address Outbox Net terms Status Send statement Actions Happy Smiles …" at bounding box center [273, 192] width 398 height 278
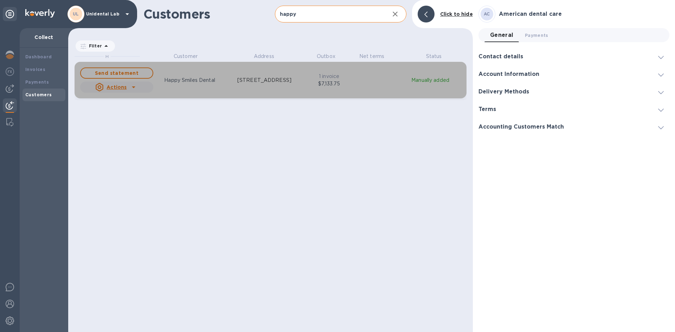
click at [129, 87] on icon "grid" at bounding box center [133, 87] width 8 height 8
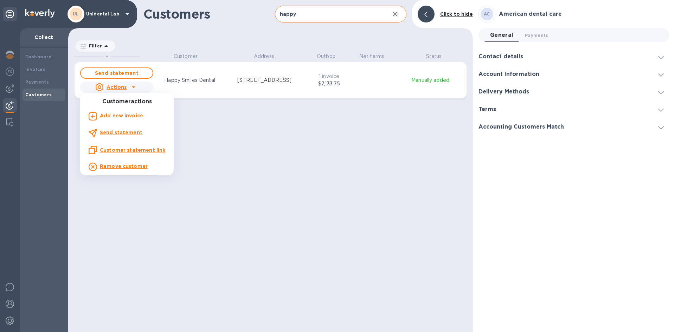
click at [350, 13] on div at bounding box center [337, 166] width 675 height 332
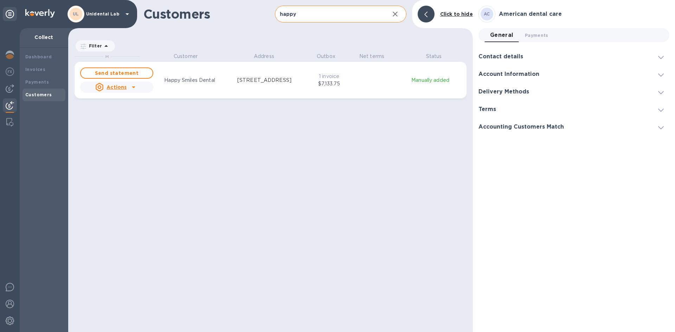
click at [350, 13] on div "Customer actions Add new invoice Send statement Customer statement link Remove …" at bounding box center [337, 166] width 675 height 332
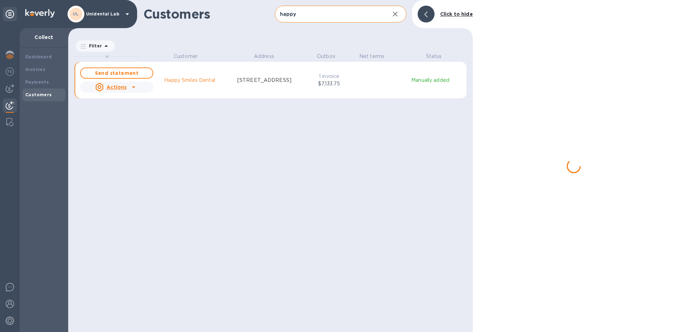
click at [350, 11] on input "happy" at bounding box center [329, 14] width 109 height 17
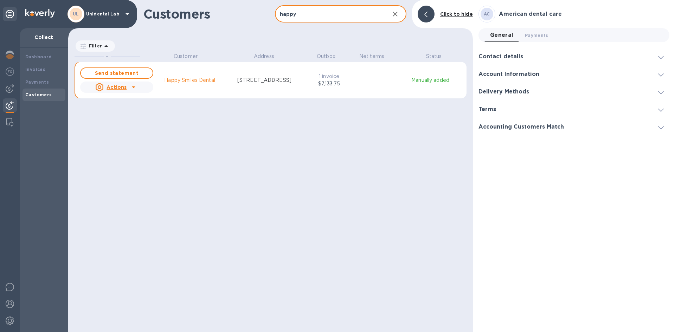
click at [350, 11] on input "happy" at bounding box center [329, 14] width 109 height 17
radio input "false"
paste input "Weis Ortho"
click at [125, 89] on u "Actions" at bounding box center [116, 87] width 20 height 6
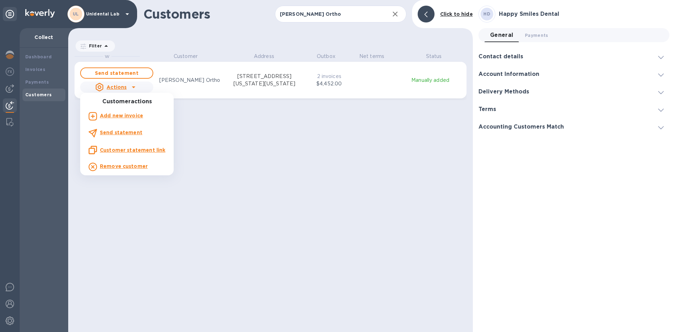
click at [123, 150] on u "Customer statement link" at bounding box center [132, 150] width 65 height 6
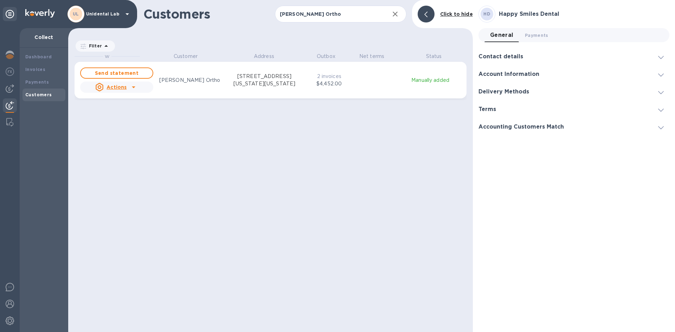
click at [219, 163] on div "W Customer Address Outbox Net terms Status Send statement Actions Weis Ortho 20…" at bounding box center [273, 191] width 398 height 276
click at [337, 18] on input "Weis Ortho" at bounding box center [329, 14] width 109 height 17
paste input "Brookhurst Dental Group"
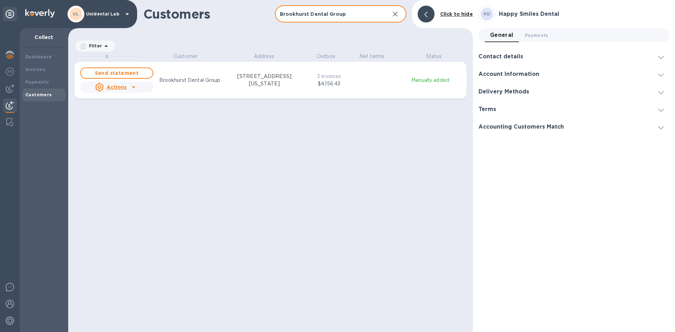
type input "Brookhurst Dental Group"
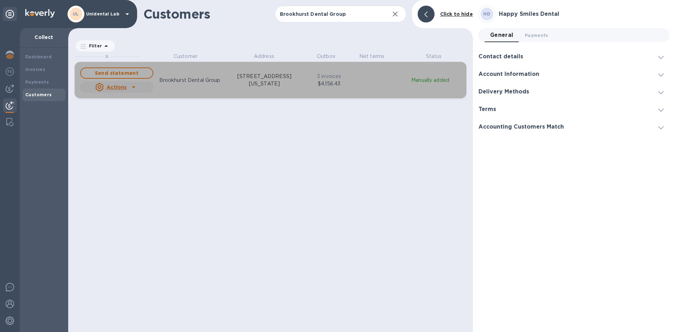
click at [173, 90] on div "Send statement Actions Brookhurst Dental Group 12132 Brookhurst St, Garden Grov…" at bounding box center [190, 80] width 223 height 28
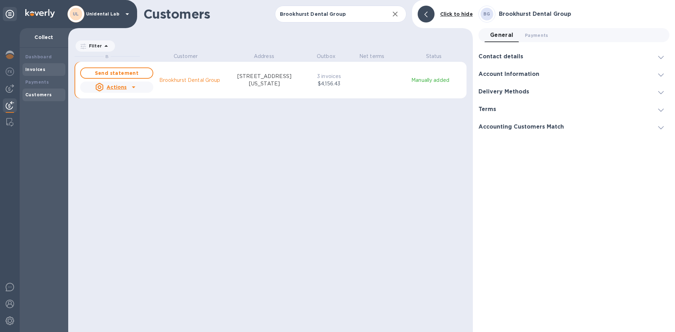
click at [41, 72] on div "Invoices" at bounding box center [43, 69] width 37 height 7
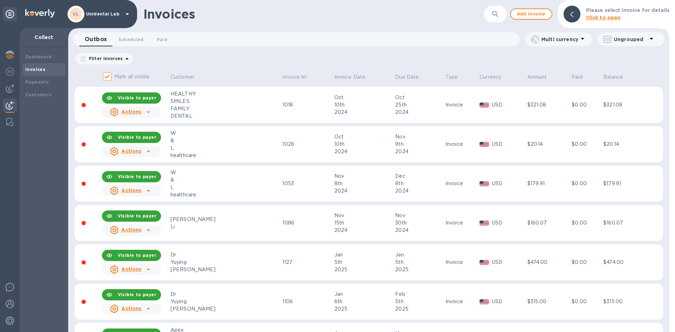
click at [497, 16] on icon "button" at bounding box center [495, 14] width 8 height 8
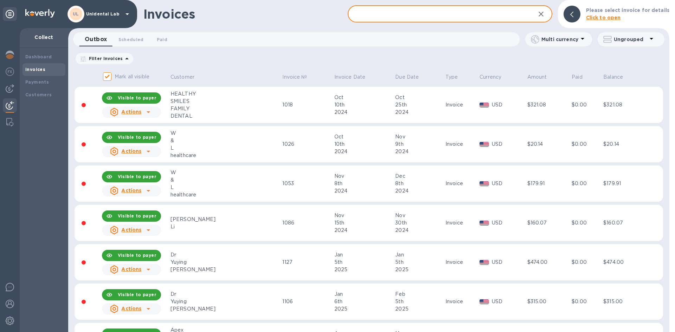
click at [414, 17] on input "text" at bounding box center [438, 14] width 182 height 17
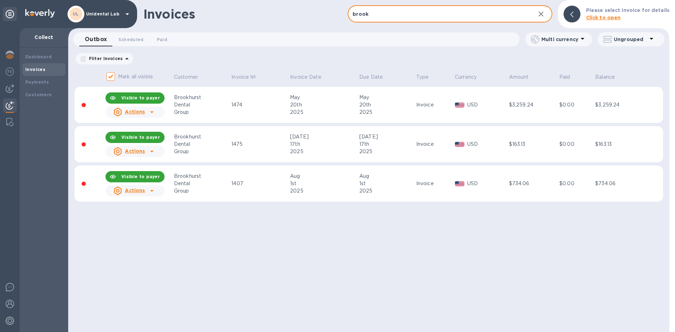
type input "brook"
click at [143, 78] on p "Mark all visible" at bounding box center [135, 76] width 35 height 7
click at [118, 78] on input "Mark all visible" at bounding box center [110, 76] width 15 height 15
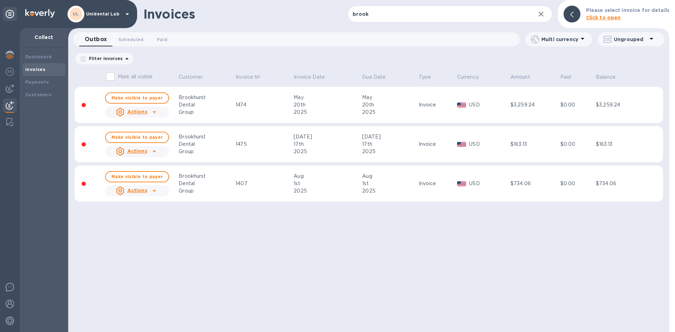
click at [141, 76] on p "Mark all visible" at bounding box center [135, 76] width 35 height 7
click at [118, 76] on input "Mark all visible" at bounding box center [110, 76] width 15 height 15
checkbox input "true"
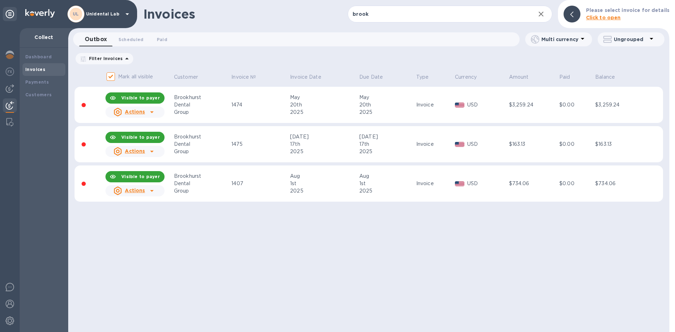
click at [617, 40] on p "Ungrouped" at bounding box center [629, 39] width 33 height 7
click at [579, 43] on div at bounding box center [337, 166] width 675 height 332
click at [574, 37] on p "Multi currency" at bounding box center [559, 39] width 37 height 7
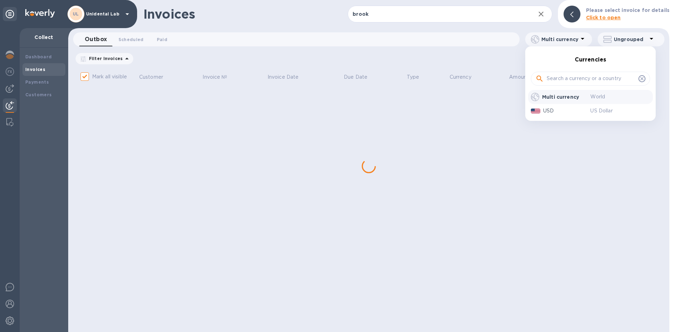
click at [574, 37] on div at bounding box center [337, 166] width 675 height 332
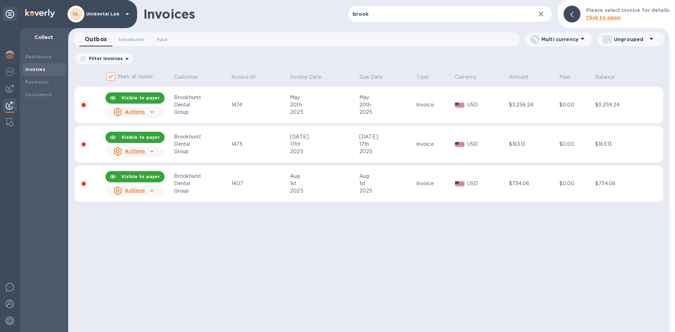
drag, startPoint x: 188, startPoint y: 52, endPoint x: 156, endPoint y: 227, distance: 177.6
click at [156, 227] on div "Invoices brook ​ Add invoice Please select invoice for details Click to open Ou…" at bounding box center [368, 166] width 601 height 332
click at [47, 96] on b "Customers" at bounding box center [38, 94] width 27 height 5
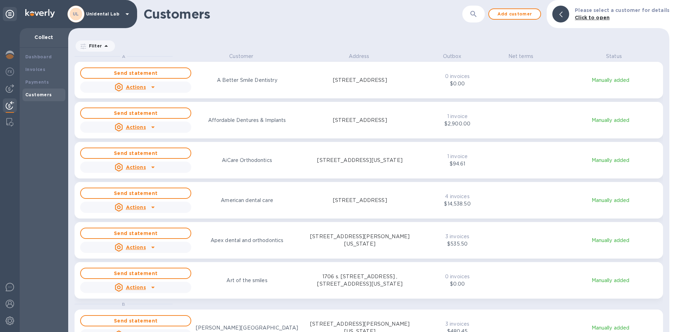
scroll to position [274, 598]
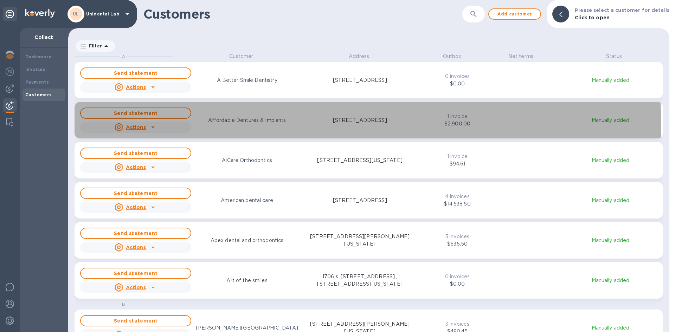
click at [147, 129] on div "grid" at bounding box center [152, 127] width 11 height 11
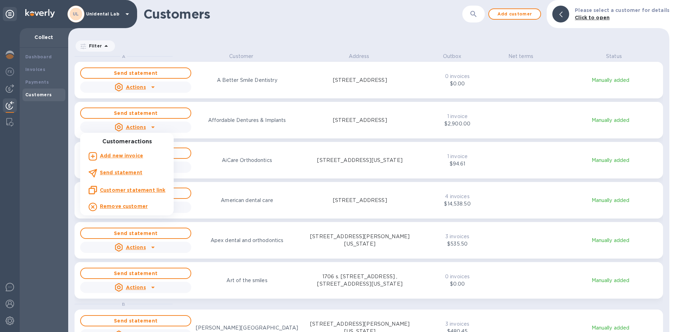
click at [481, 9] on div at bounding box center [337, 166] width 675 height 332
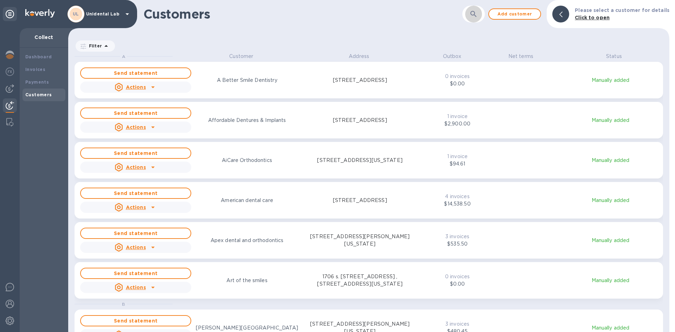
click at [476, 16] on icon "button" at bounding box center [473, 14] width 8 height 8
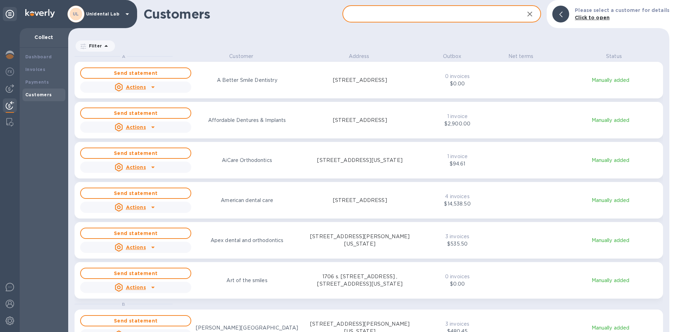
click at [412, 18] on input "text" at bounding box center [430, 14] width 176 height 17
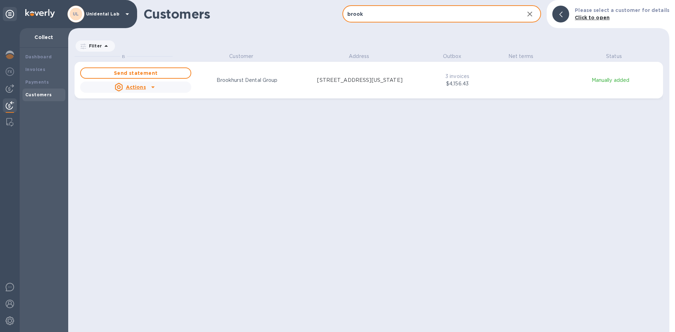
type input "brook"
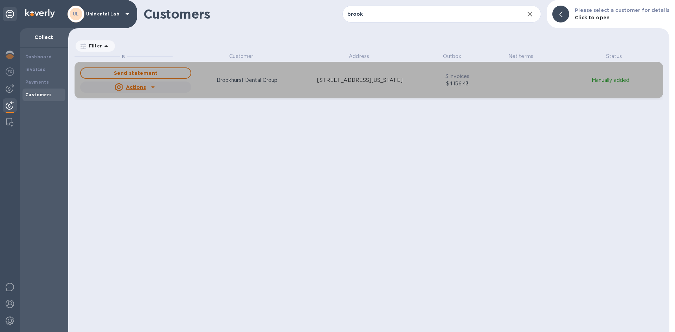
click at [151, 87] on icon "grid" at bounding box center [153, 87] width 8 height 8
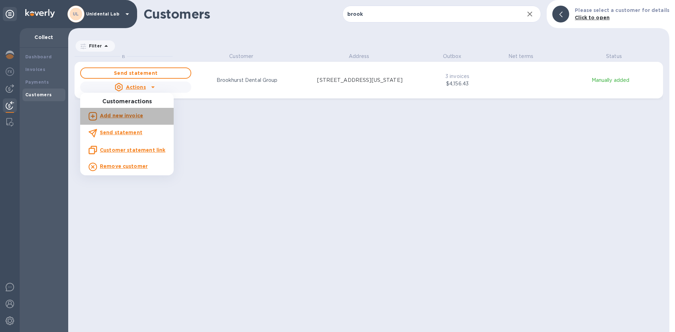
click at [129, 116] on b "Add new invoice" at bounding box center [121, 116] width 43 height 6
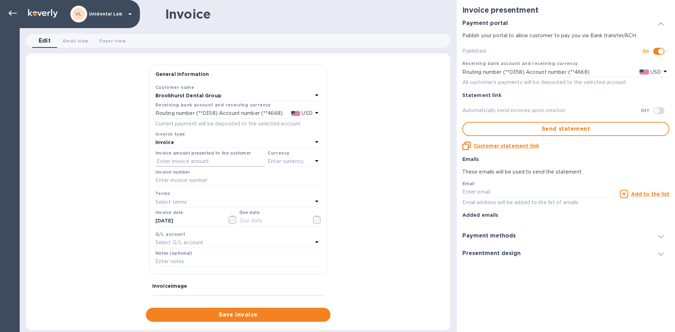
click at [167, 166] on input "text" at bounding box center [209, 161] width 109 height 11
click at [178, 142] on div "Invoice" at bounding box center [233, 143] width 157 height 10
click at [178, 142] on div "Invoice type Invoice Credit" at bounding box center [237, 163] width 165 height 52
click at [182, 158] on p "Invoice" at bounding box center [235, 158] width 149 height 7
click at [184, 162] on input "text" at bounding box center [209, 161] width 109 height 11
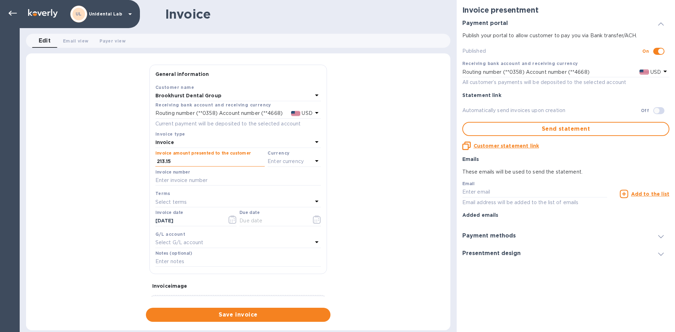
type input "213.15"
click at [284, 161] on p "Enter currency" at bounding box center [285, 161] width 36 height 7
click at [277, 181] on p "US Dollar" at bounding box center [282, 179] width 54 height 7
click at [211, 183] on input "text" at bounding box center [237, 180] width 165 height 11
type input "1483"
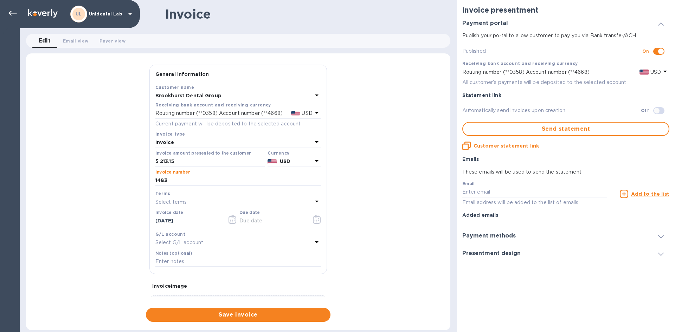
click at [119, 206] on div "General information Save Customer name Brookhurst Dental Group Receiving bank a…" at bounding box center [238, 193] width 424 height 257
click at [318, 219] on button "button" at bounding box center [316, 219] width 17 height 17
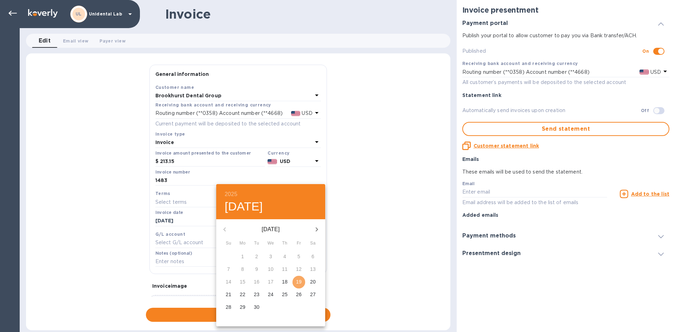
click at [298, 282] on p "19" at bounding box center [299, 281] width 6 height 7
type input "09/19/2025"
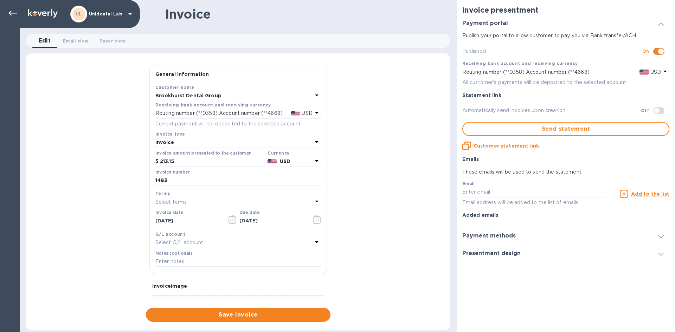
scroll to position [58, 0]
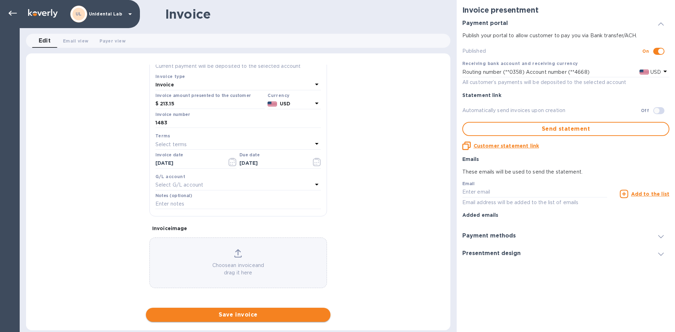
click at [238, 314] on span "Save invoice" at bounding box center [237, 315] width 173 height 8
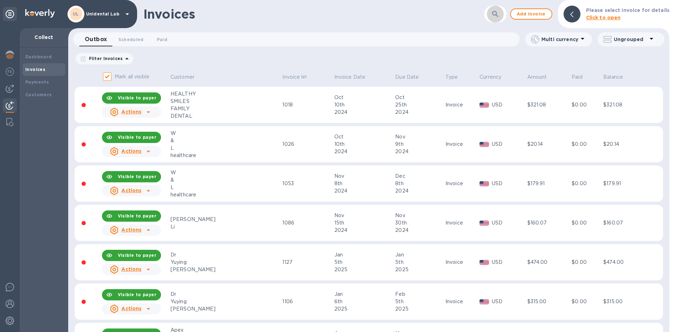
click at [493, 14] on button "button" at bounding box center [495, 14] width 17 height 17
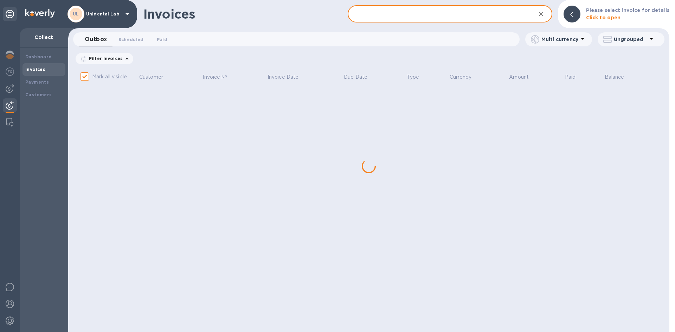
click at [435, 17] on input "text" at bounding box center [438, 14] width 182 height 17
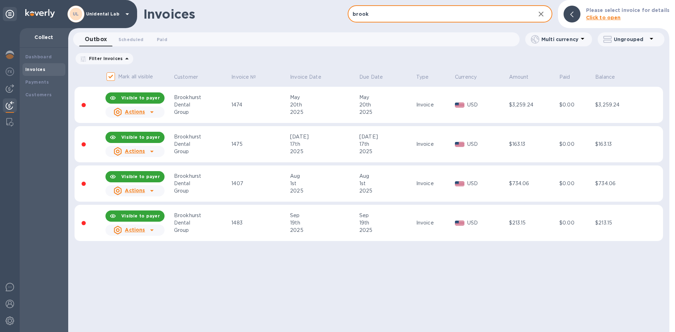
type input "brook"
click at [267, 260] on div "Invoices brook ​ Add invoice Please select invoice for details Click to open Ou…" at bounding box center [368, 166] width 601 height 332
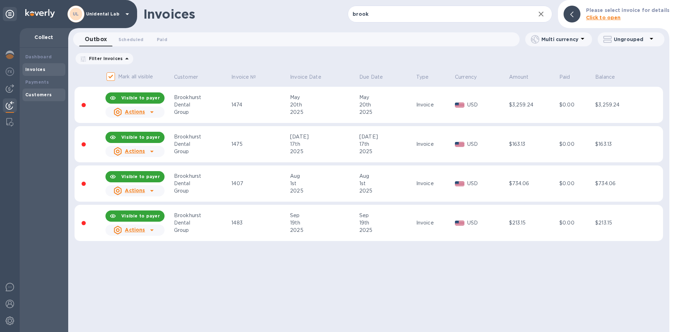
click at [49, 99] on div "Customers" at bounding box center [43, 95] width 43 height 13
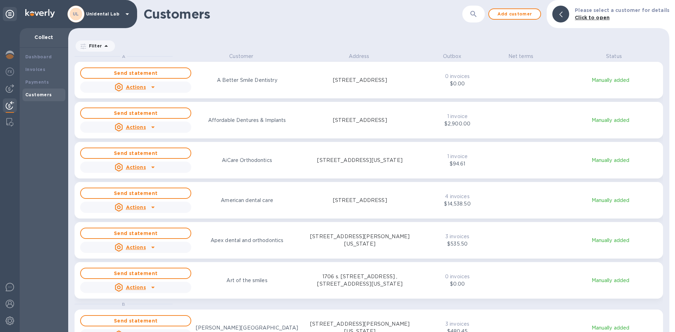
scroll to position [274, 598]
click at [476, 11] on icon "button" at bounding box center [473, 14] width 8 height 8
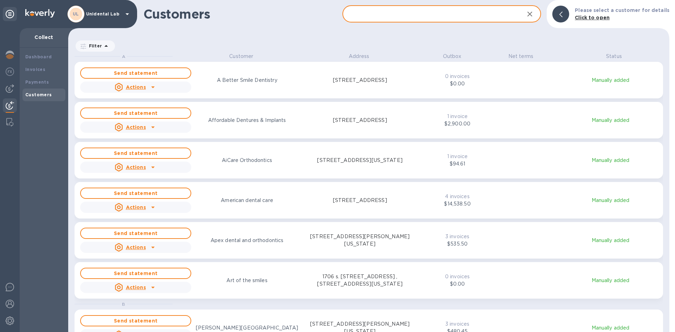
click at [425, 18] on input "text" at bounding box center [430, 14] width 176 height 17
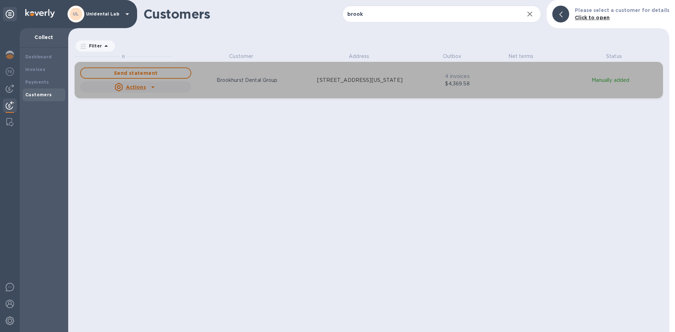
click at [159, 86] on div "Actions" at bounding box center [136, 87] width 114 height 14
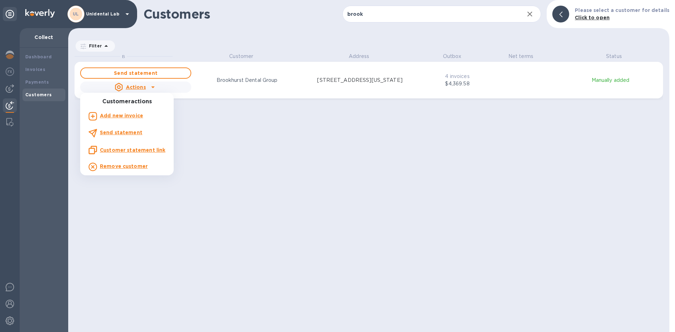
click at [125, 149] on u "Customer statement link" at bounding box center [132, 150] width 65 height 6
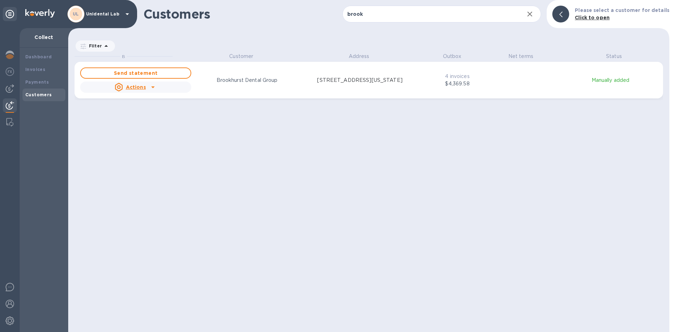
drag, startPoint x: 382, startPoint y: 178, endPoint x: 378, endPoint y: 177, distance: 4.0
click at [382, 178] on div "B Customer Address Outbox Net terms Status Send statement Actions Brookhurst De…" at bounding box center [371, 192] width 594 height 279
click at [377, 20] on input "brook" at bounding box center [430, 14] width 176 height 17
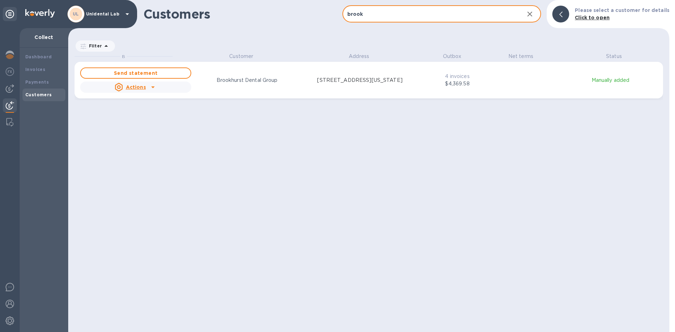
click at [377, 20] on input "brook" at bounding box center [430, 14] width 176 height 17
click at [155, 87] on icon "grid" at bounding box center [153, 87] width 8 height 8
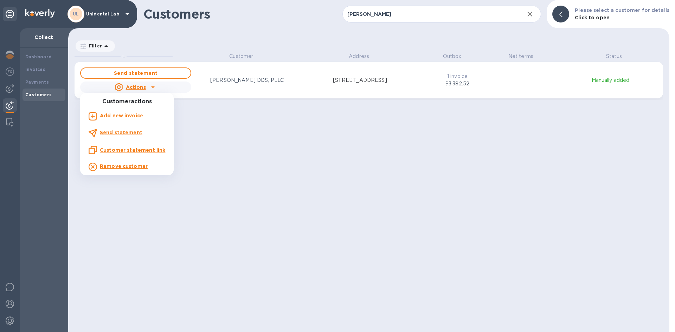
click at [127, 151] on u "Customer statement link" at bounding box center [132, 150] width 65 height 6
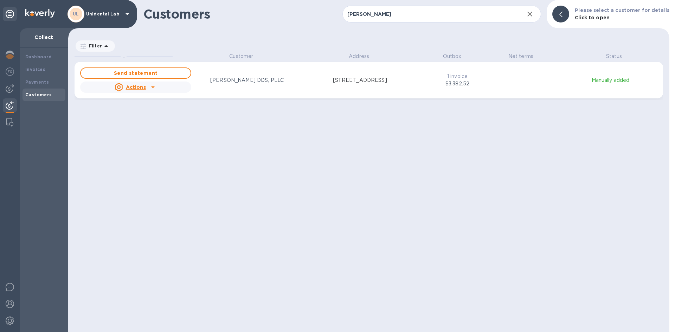
scroll to position [6, 3]
click at [388, 17] on input "Lee J" at bounding box center [430, 14] width 176 height 17
click at [380, 8] on input "Lee J" at bounding box center [430, 14] width 176 height 17
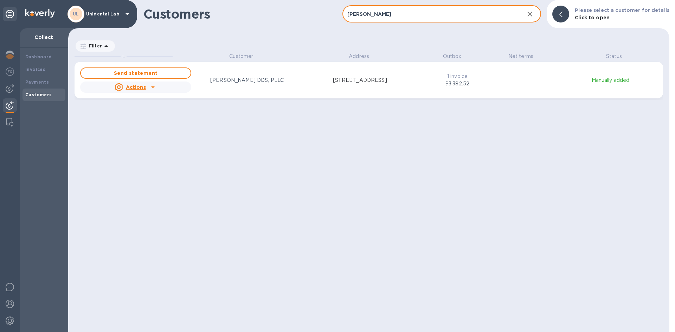
click at [380, 16] on input "Lee J" at bounding box center [430, 14] width 176 height 17
paste input "Sunshine Dental Care"
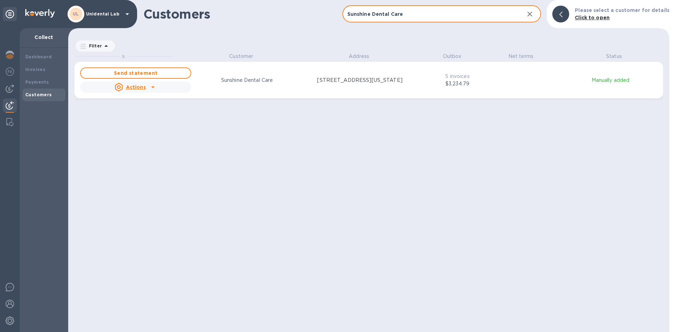
click at [142, 87] on u "Actions" at bounding box center [136, 87] width 20 height 6
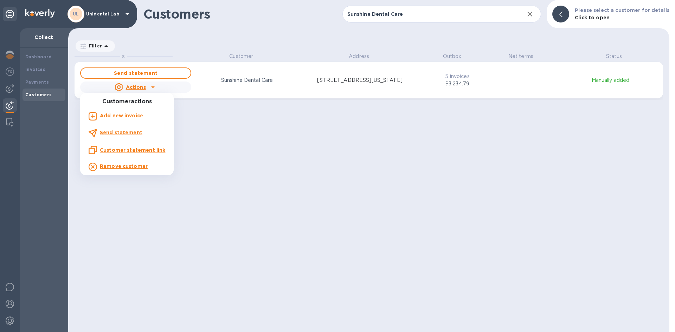
click at [131, 152] on u "Customer statement link" at bounding box center [132, 150] width 65 height 6
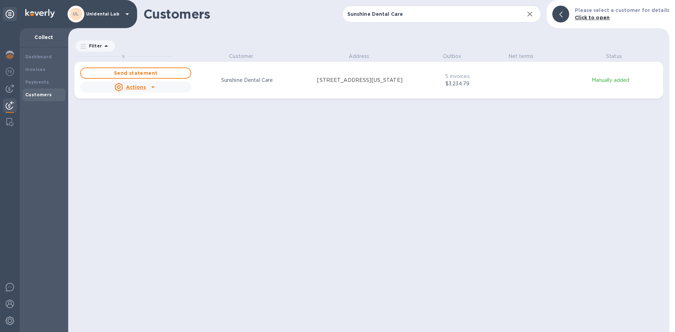
scroll to position [6, 3]
click at [421, 18] on input "Sunshine Dental Care" at bounding box center [430, 14] width 176 height 17
paste input "Hello Doctor, Just a reminder we have not received payment for the attached inv…"
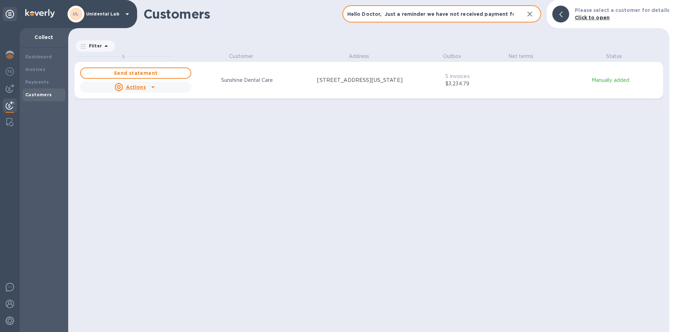
scroll to position [0, 2144]
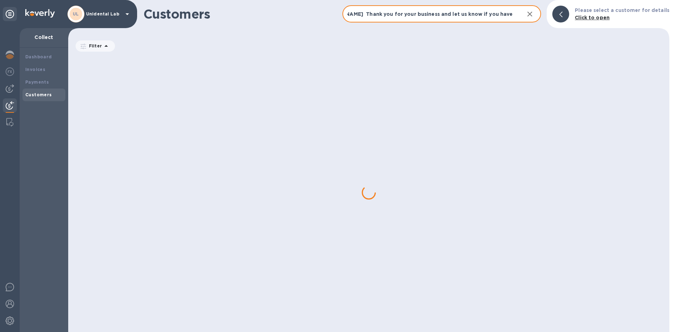
click at [421, 18] on input "Hello Doctor, Just a reminder we have not received payment for the attached inv…" at bounding box center [430, 14] width 176 height 17
type input "Hello Doctor, Just a reminder we have not received payment for the attached inv…"
click at [534, 14] on icon "button" at bounding box center [529, 14] width 8 height 8
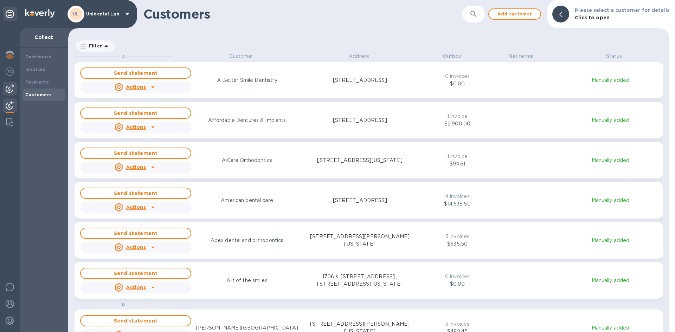
scroll to position [274, 598]
click at [473, 17] on button "button" at bounding box center [473, 14] width 17 height 17
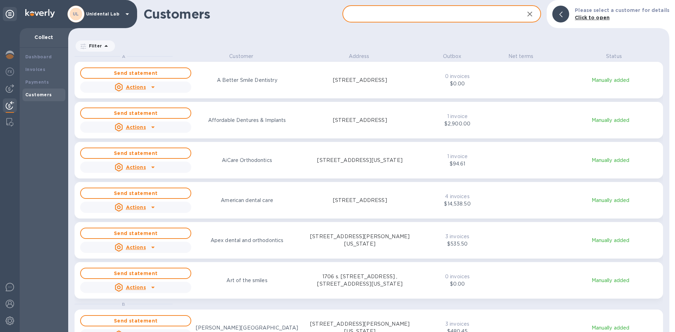
click at [409, 14] on input "text" at bounding box center [430, 14] width 176 height 17
paste input "Affordable Dentures & Implants"
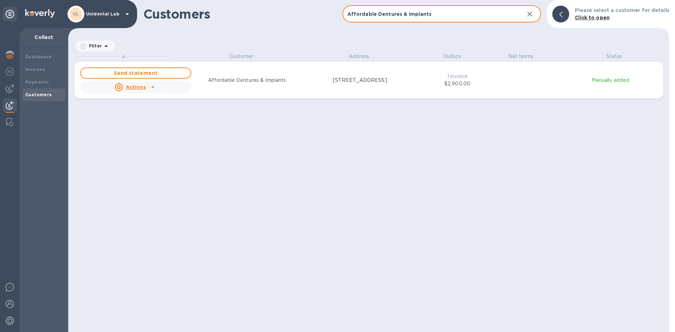
type input "Affordable Dentures & Implants"
click at [314, 87] on div "Send statement Actions Affordable Dentures & Implants 5801 SW 21st St, Topeka, …" at bounding box center [248, 80] width 338 height 28
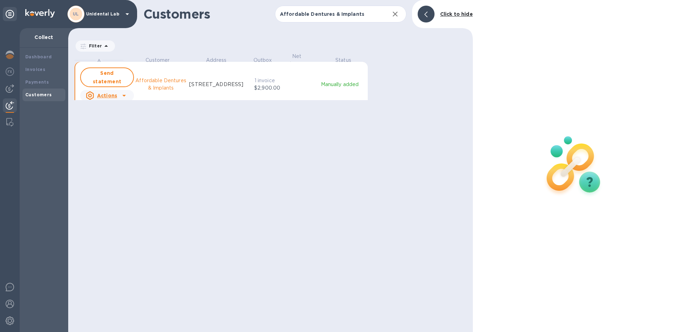
scroll to position [6, 3]
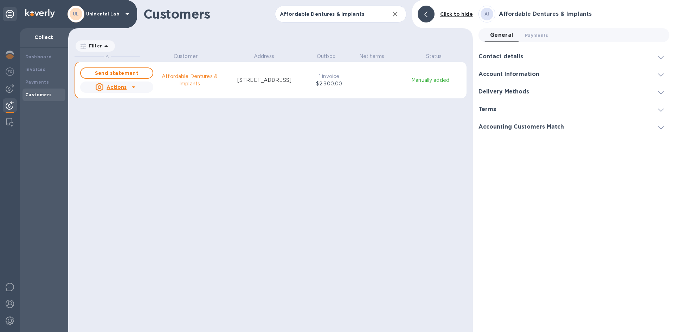
click at [116, 91] on div "Actions" at bounding box center [111, 87] width 34 height 11
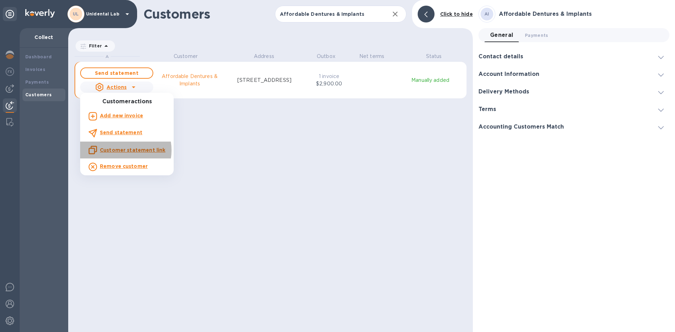
click at [123, 150] on u "Customer statement link" at bounding box center [132, 150] width 65 height 6
